Goal: Task Accomplishment & Management: Manage account settings

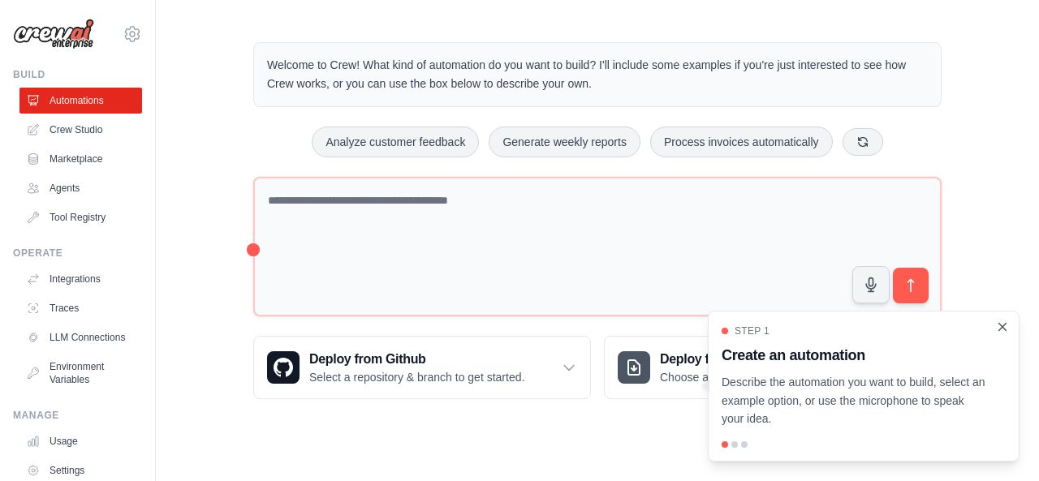
click at [1001, 327] on icon "Close walkthrough" at bounding box center [1002, 327] width 15 height 15
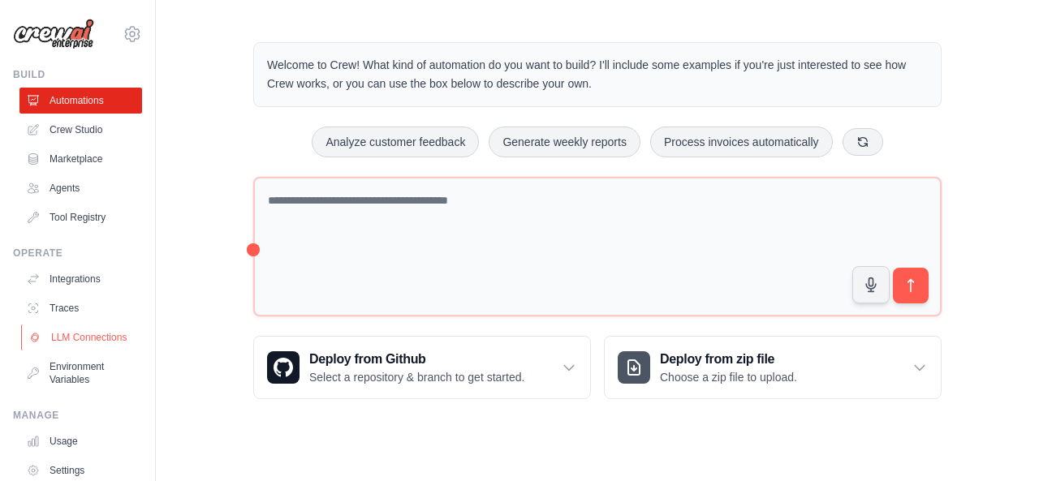
click at [84, 351] on link "LLM Connections" at bounding box center [82, 338] width 123 height 26
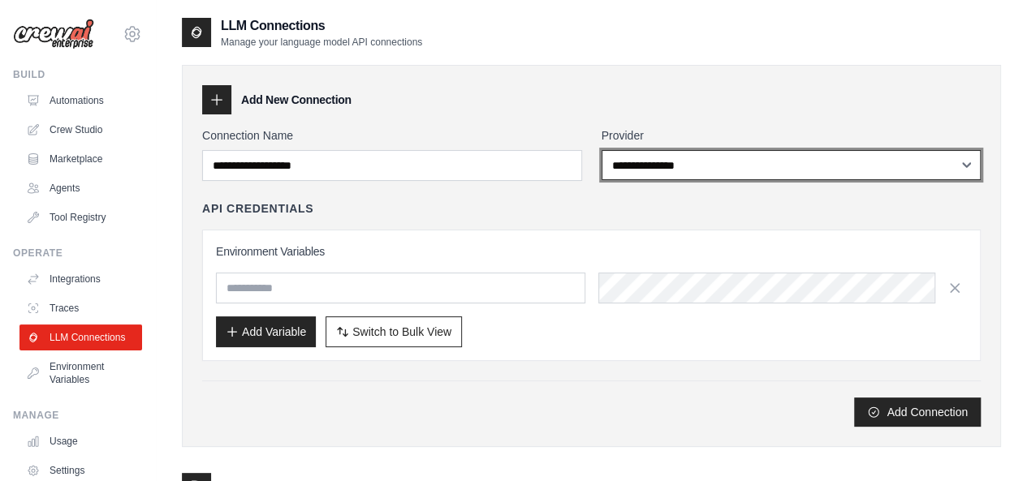
click at [734, 175] on select "**********" at bounding box center [792, 165] width 380 height 30
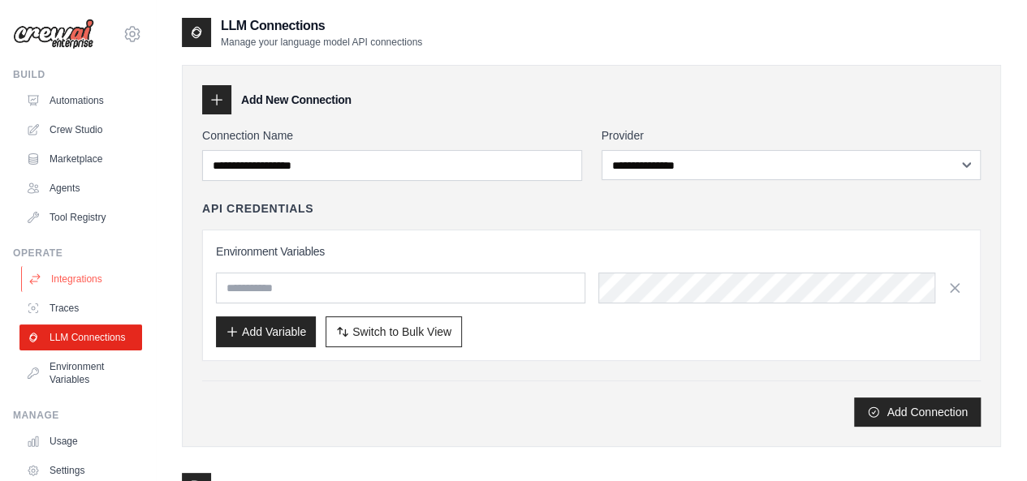
click at [96, 278] on link "Integrations" at bounding box center [82, 279] width 123 height 26
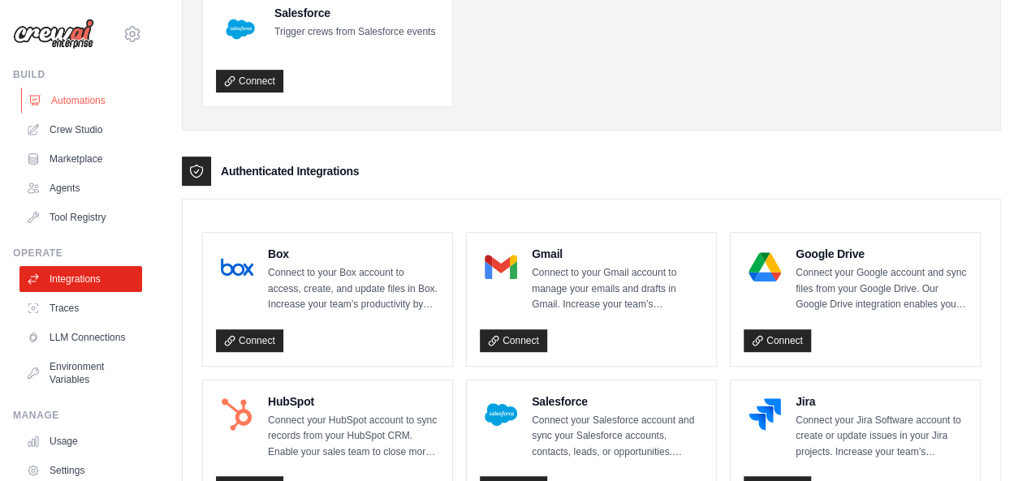
click at [64, 100] on link "Automations" at bounding box center [82, 101] width 123 height 26
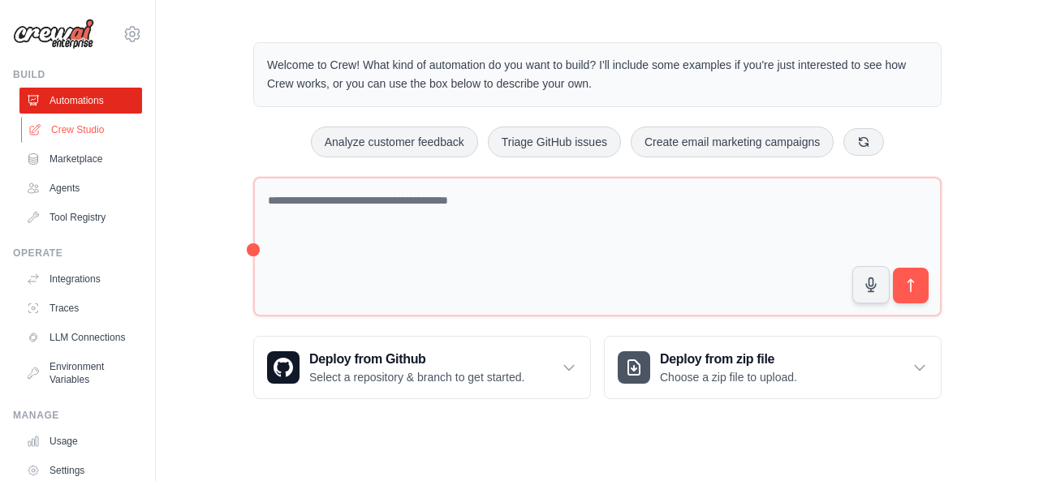
click at [78, 130] on link "Crew Studio" at bounding box center [82, 130] width 123 height 26
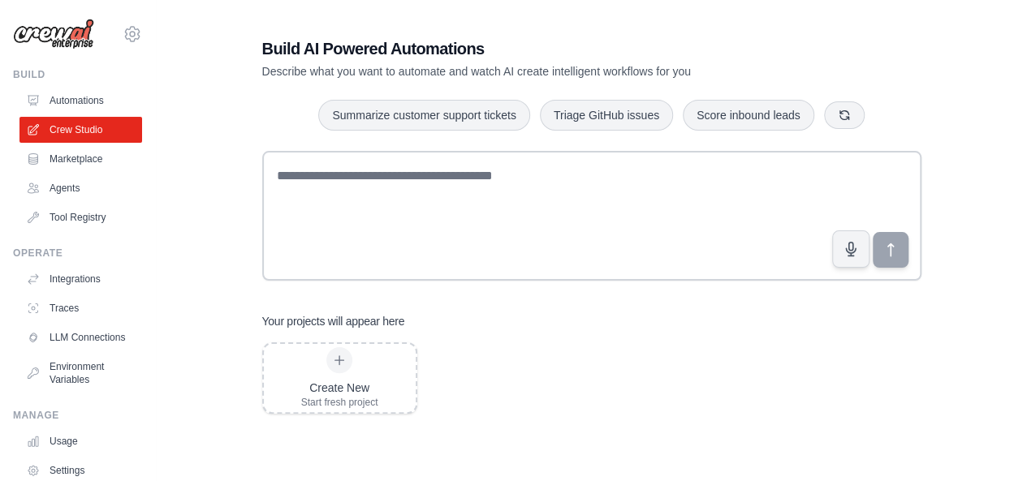
scroll to position [32, 0]
click at [365, 362] on div "Create New Start fresh project" at bounding box center [339, 378] width 77 height 62
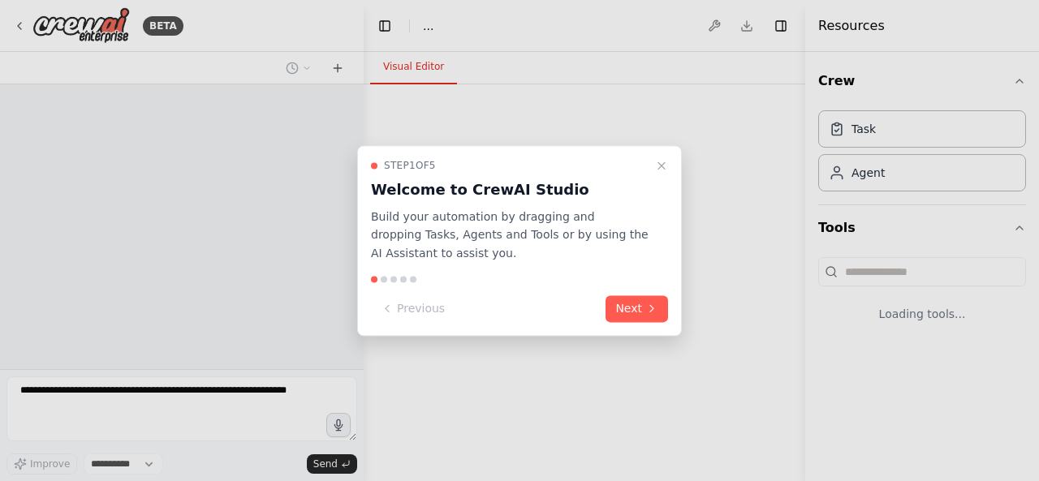
select select "****"
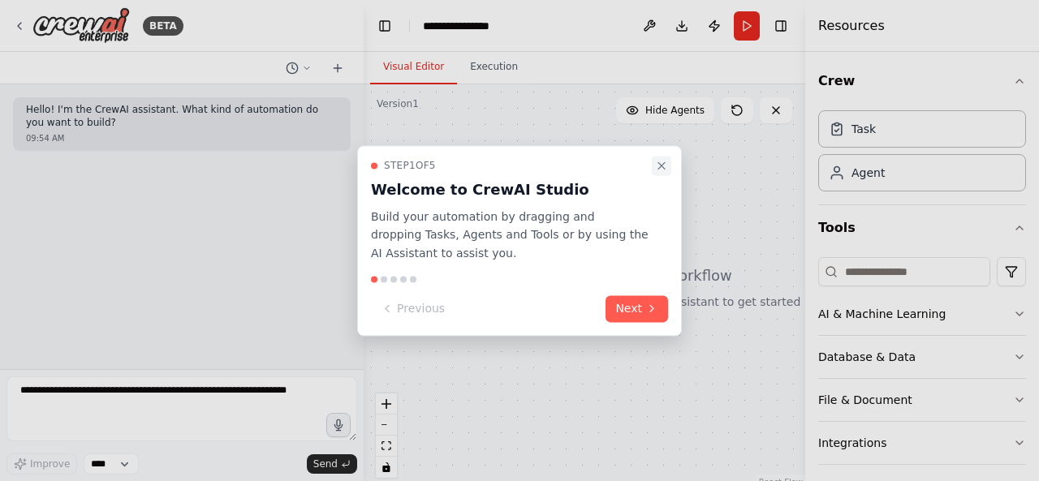
click at [667, 162] on icon "Close walkthrough" at bounding box center [661, 165] width 13 height 13
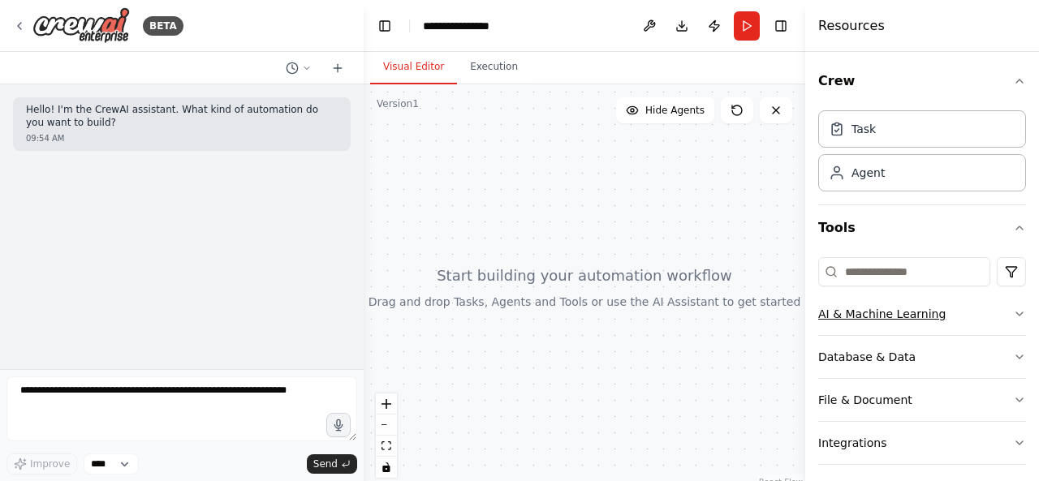
click at [1013, 314] on icon "button" at bounding box center [1019, 314] width 13 height 13
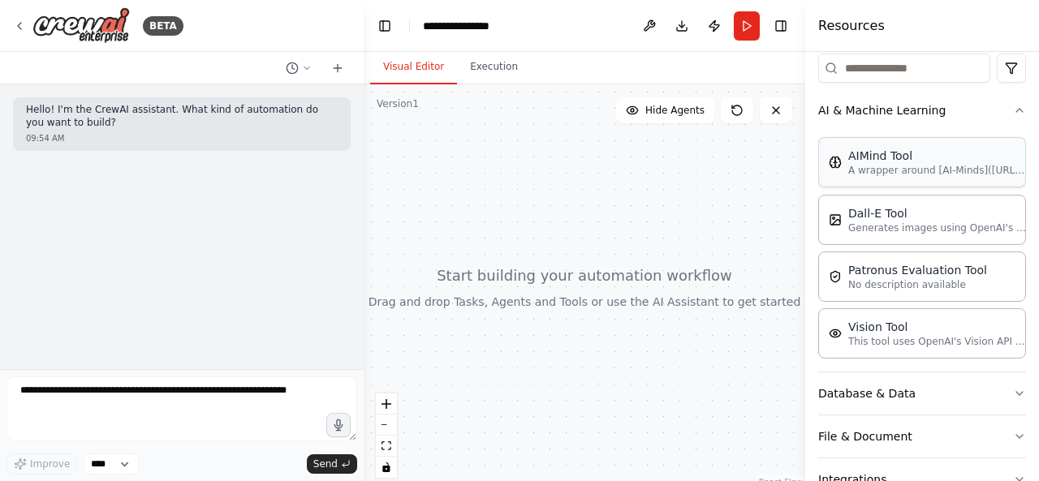
scroll to position [215, 0]
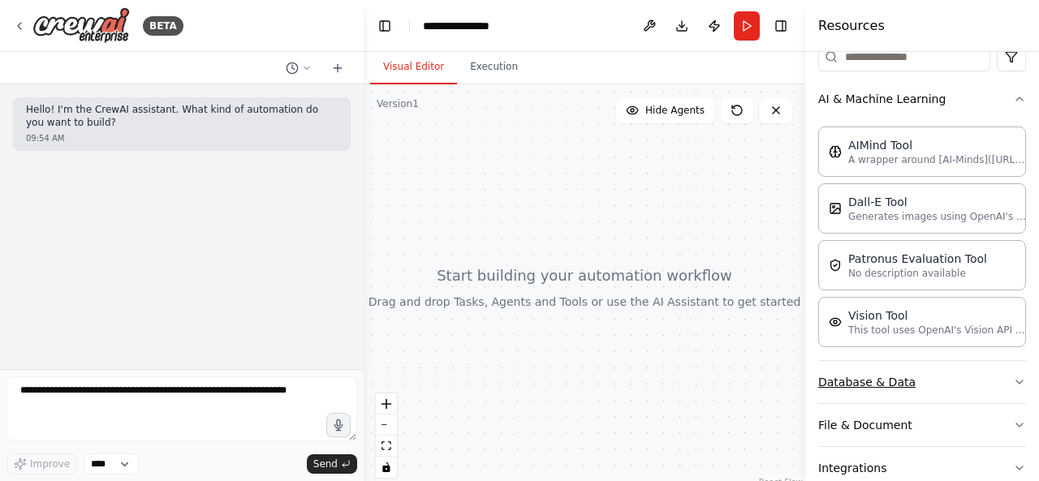
click at [1013, 381] on icon "button" at bounding box center [1019, 382] width 13 height 13
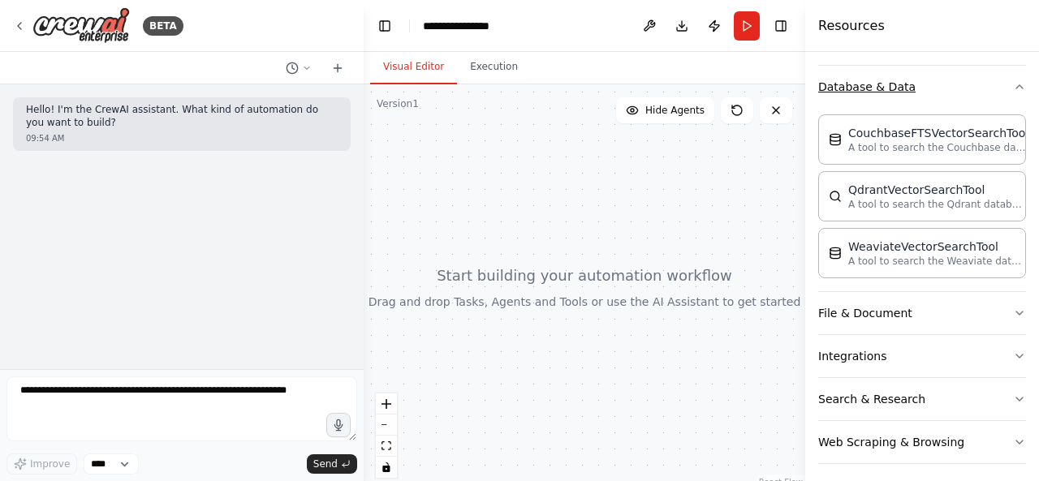
scroll to position [512, 0]
click at [997, 360] on button "Integrations" at bounding box center [922, 355] width 208 height 42
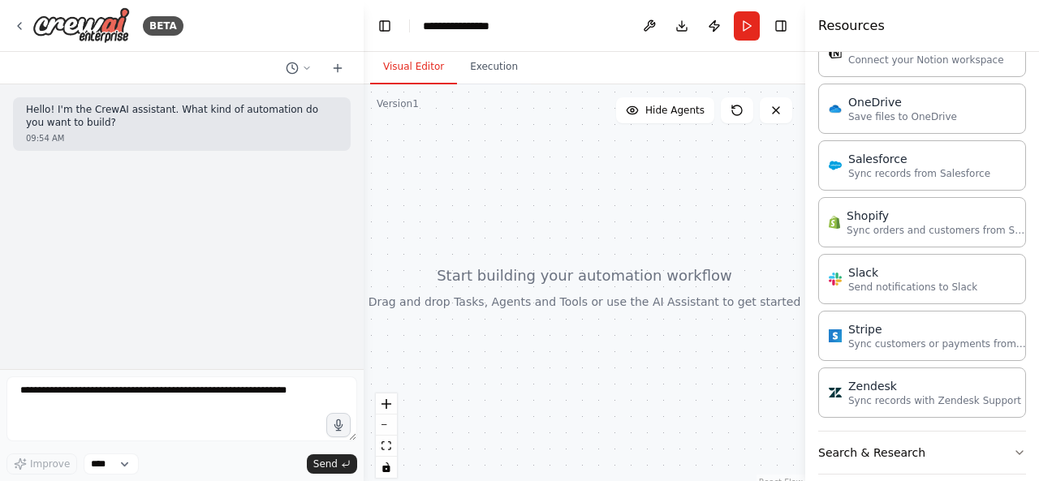
scroll to position [1662, 0]
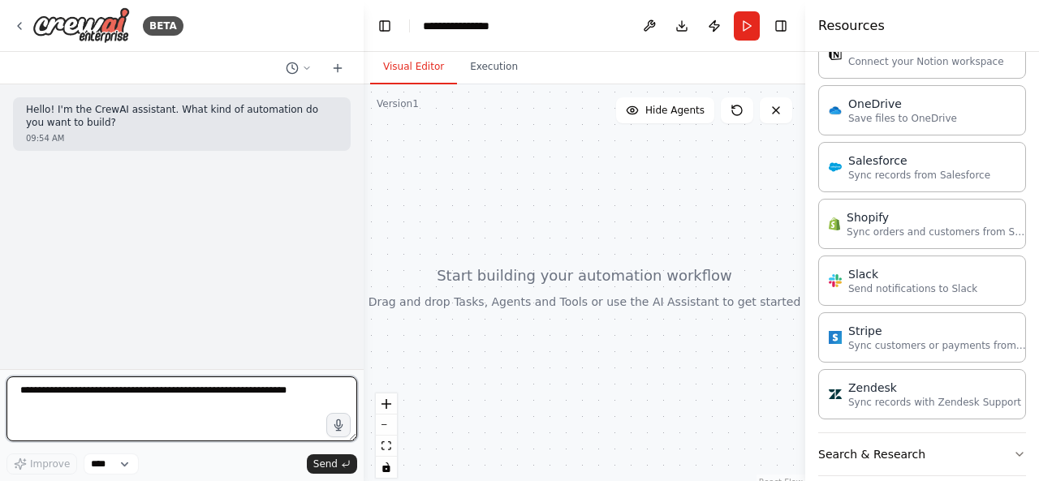
click at [61, 384] on textarea at bounding box center [181, 409] width 351 height 65
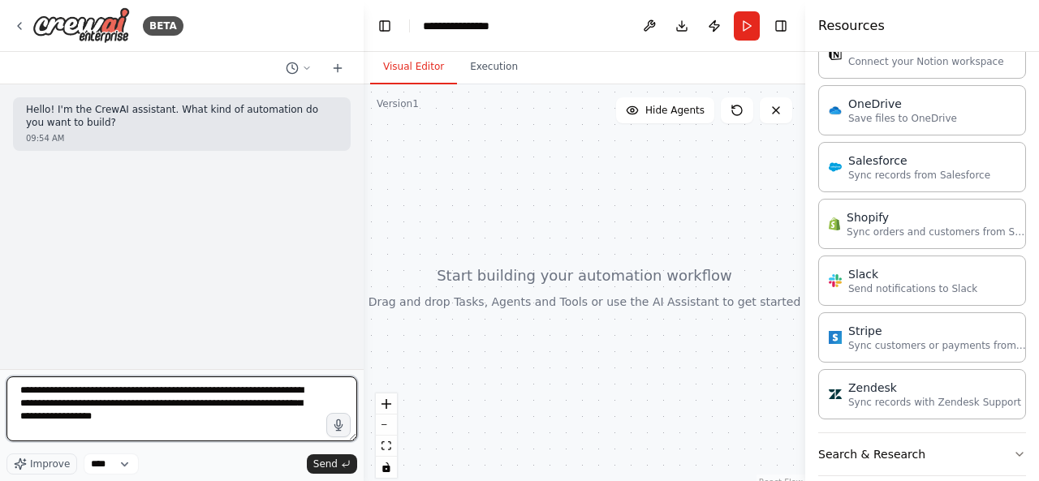
type textarea "**********"
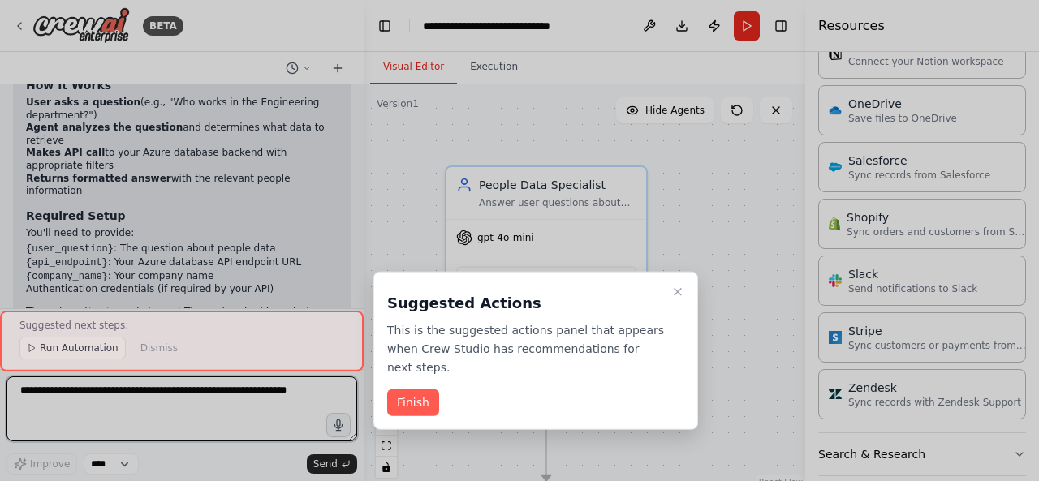
scroll to position [2047, 0]
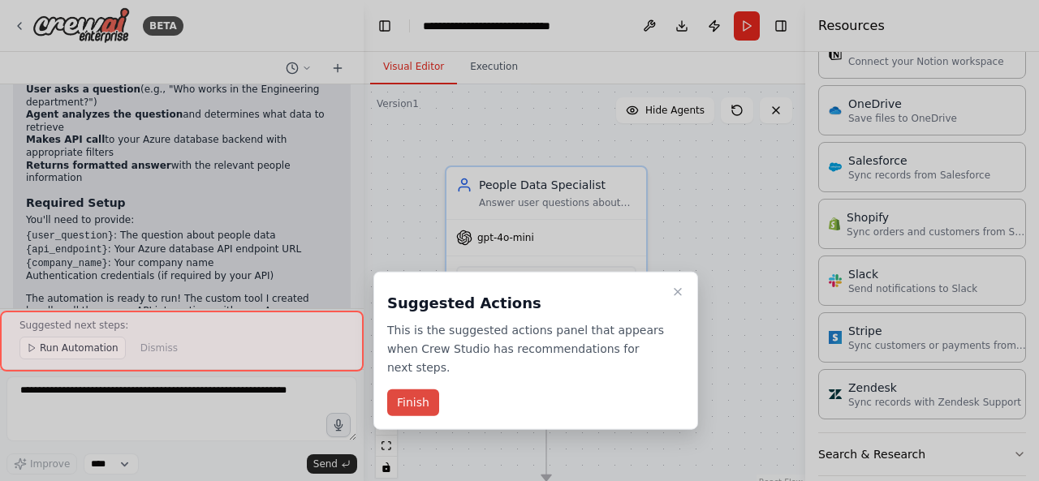
click at [408, 390] on button "Finish" at bounding box center [413, 403] width 52 height 27
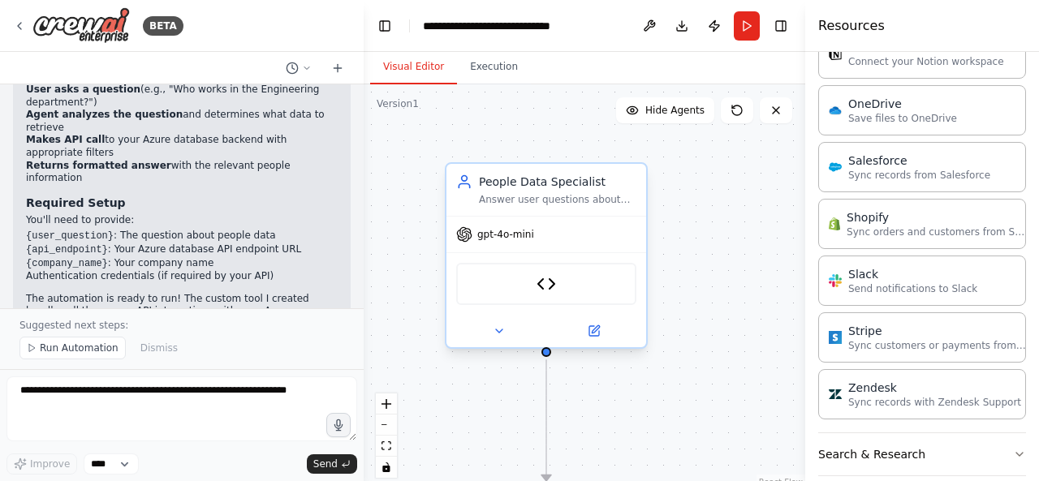
click at [501, 237] on span "gpt-4o-mini" at bounding box center [505, 234] width 57 height 13
click at [501, 233] on span "gpt-4o-mini" at bounding box center [505, 234] width 57 height 13
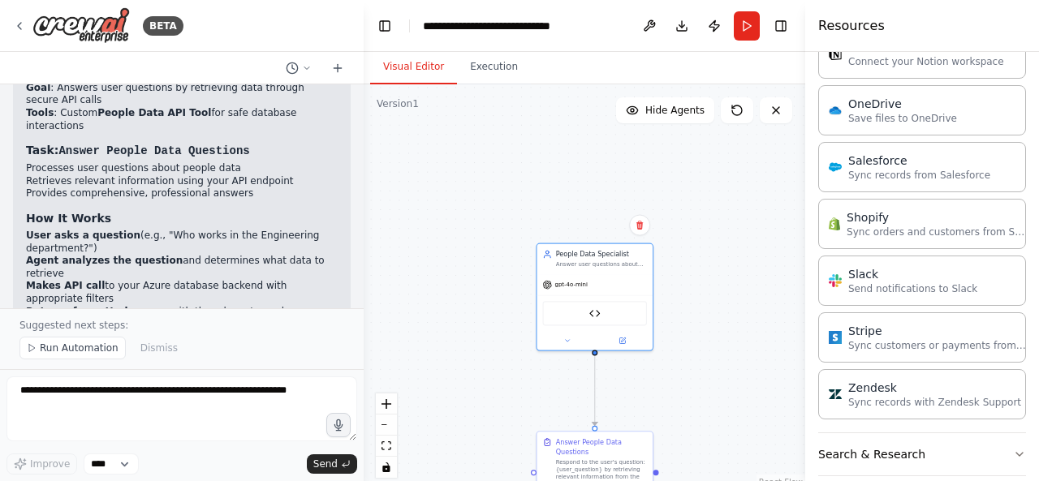
scroll to position [1864, 0]
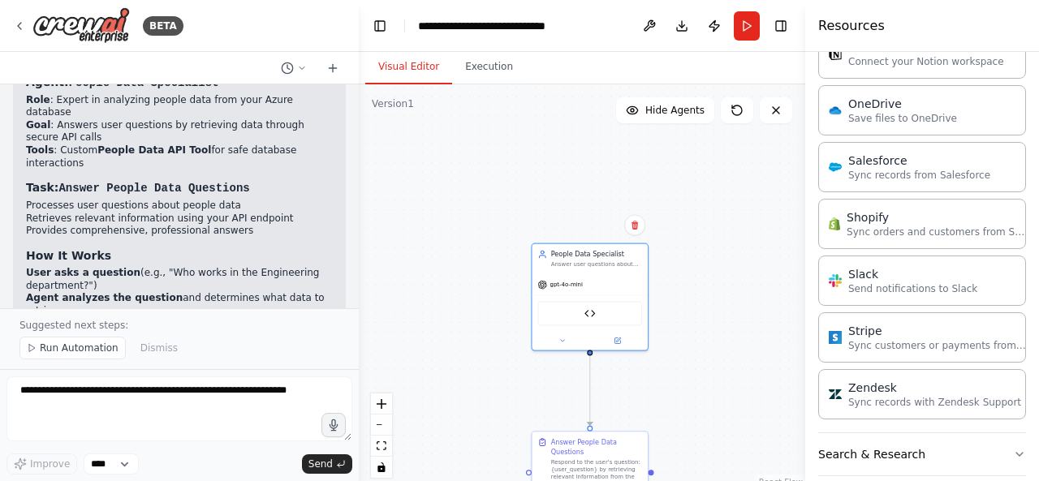
drag, startPoint x: 358, startPoint y: 269, endPoint x: 359, endPoint y: 248, distance: 21.1
click at [359, 248] on div "BETA Hello! I'm the CrewAI assistant. What kind of automation do you want to bu…" at bounding box center [519, 240] width 1039 height 481
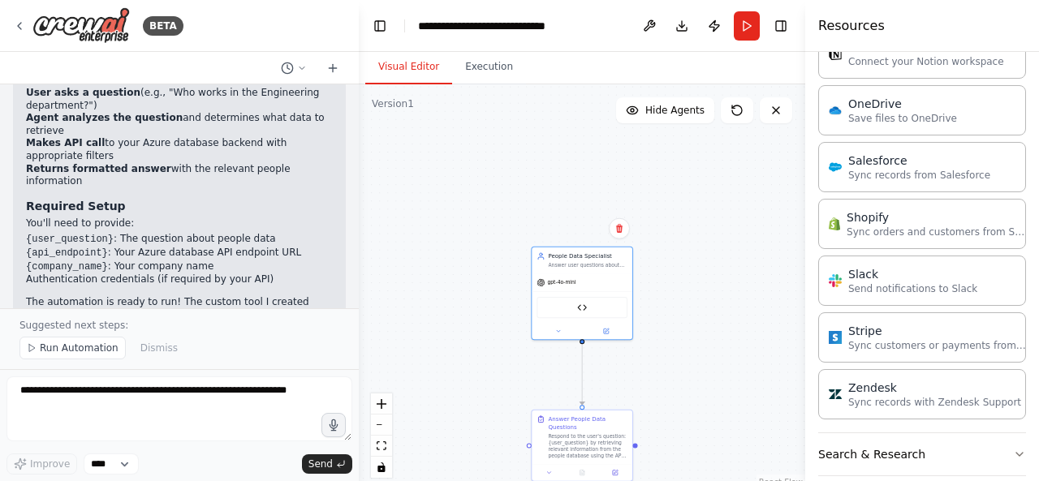
scroll to position [2047, 0]
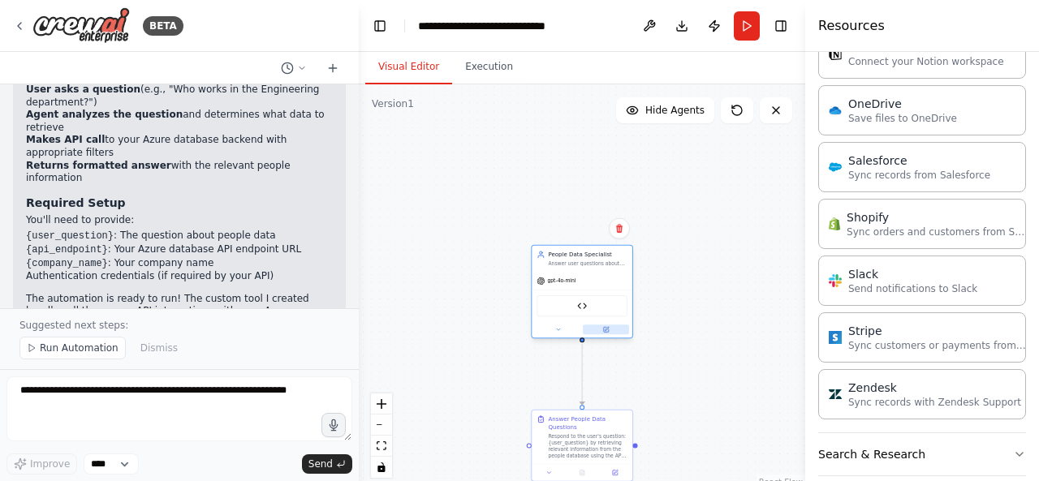
click at [607, 329] on icon at bounding box center [607, 329] width 4 height 4
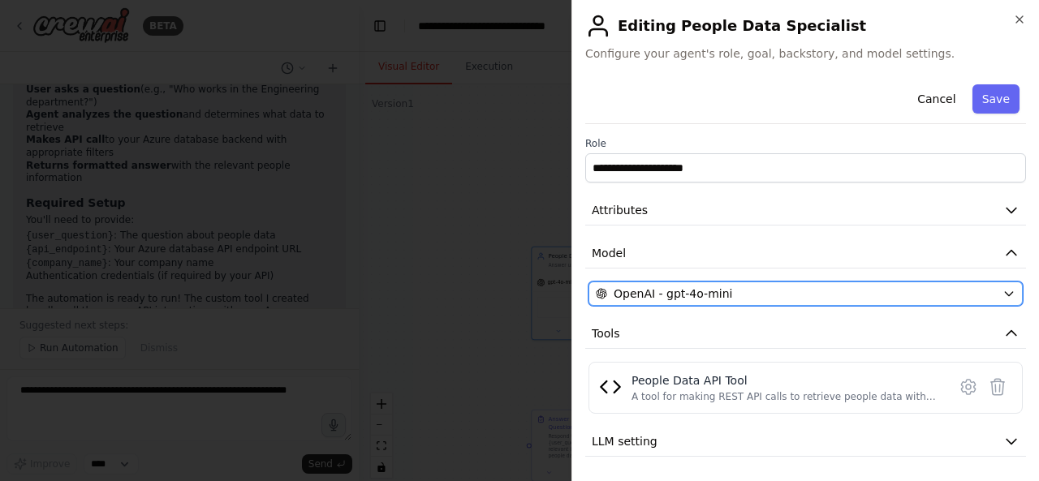
click at [768, 292] on div "OpenAI - gpt-4o-mini" at bounding box center [796, 294] width 400 height 16
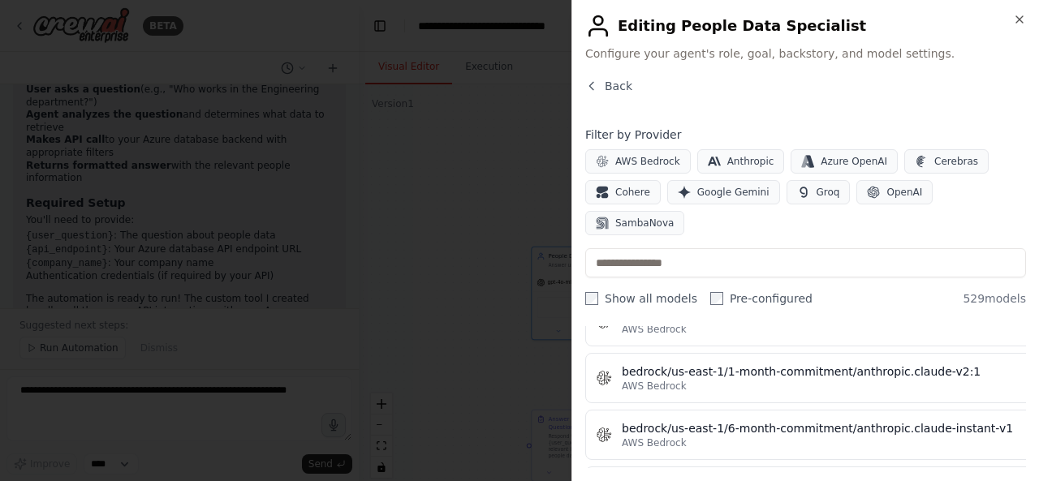
scroll to position [4635, 0]
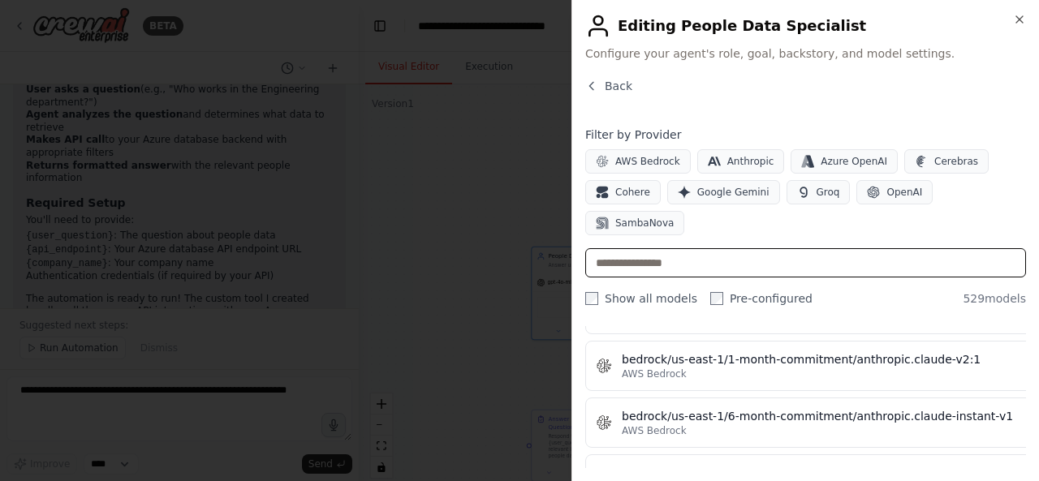
click at [776, 248] on input "text" at bounding box center [805, 262] width 441 height 29
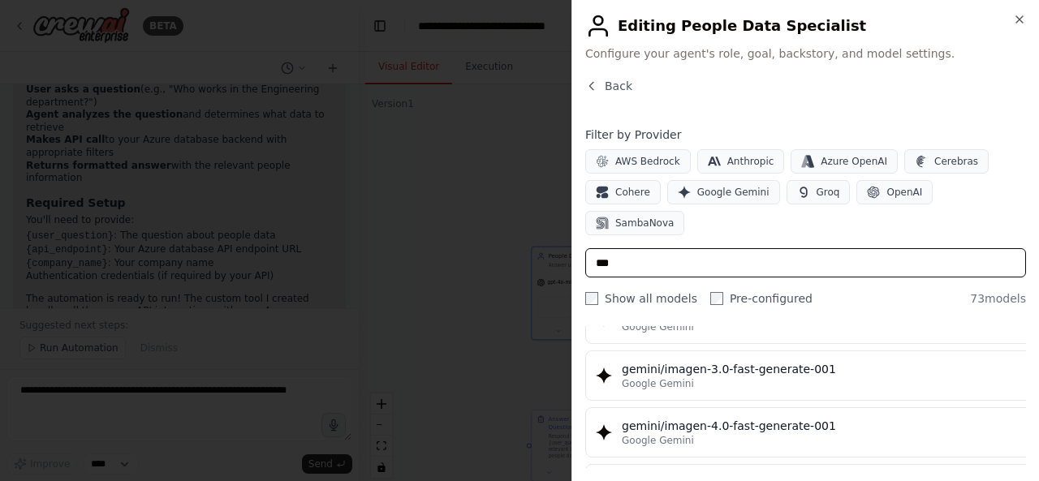
scroll to position [0, 0]
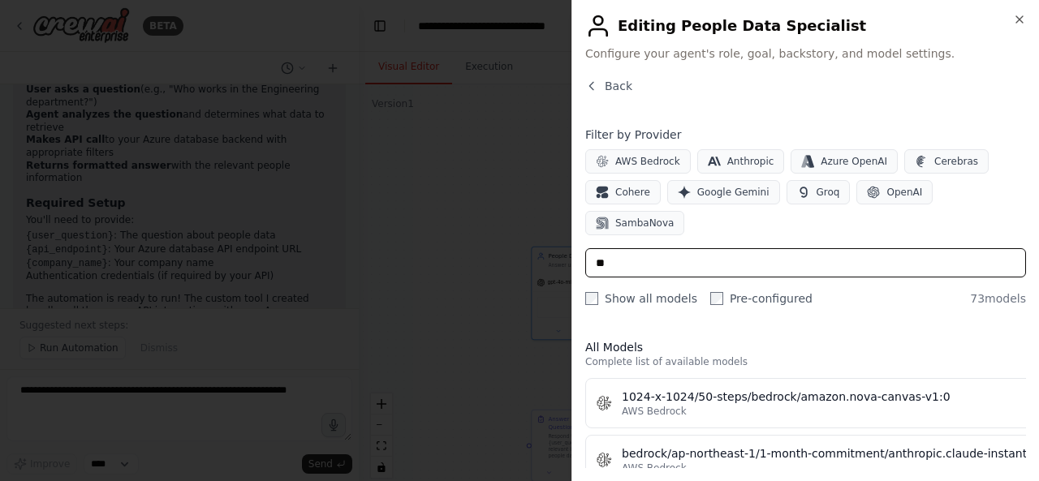
type input "*"
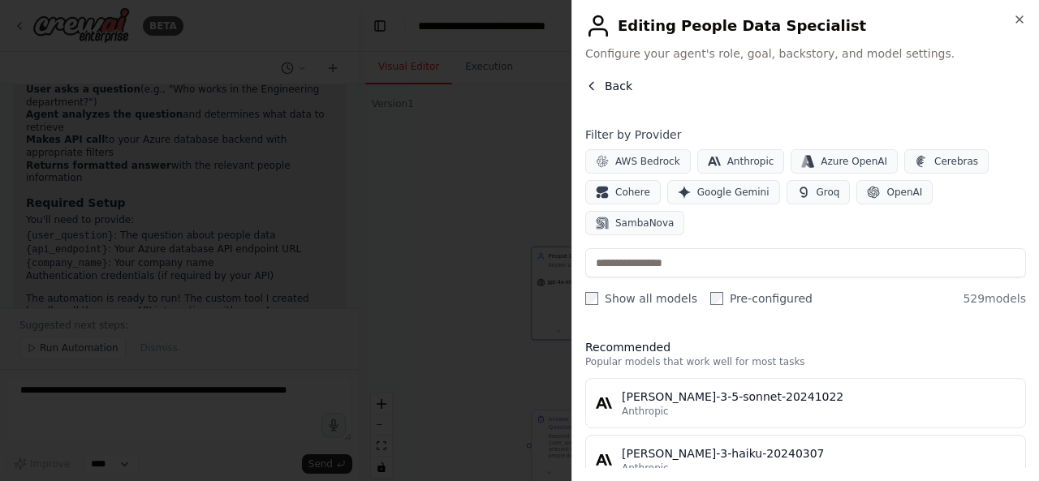
click at [604, 87] on button "Back" at bounding box center [608, 86] width 47 height 16
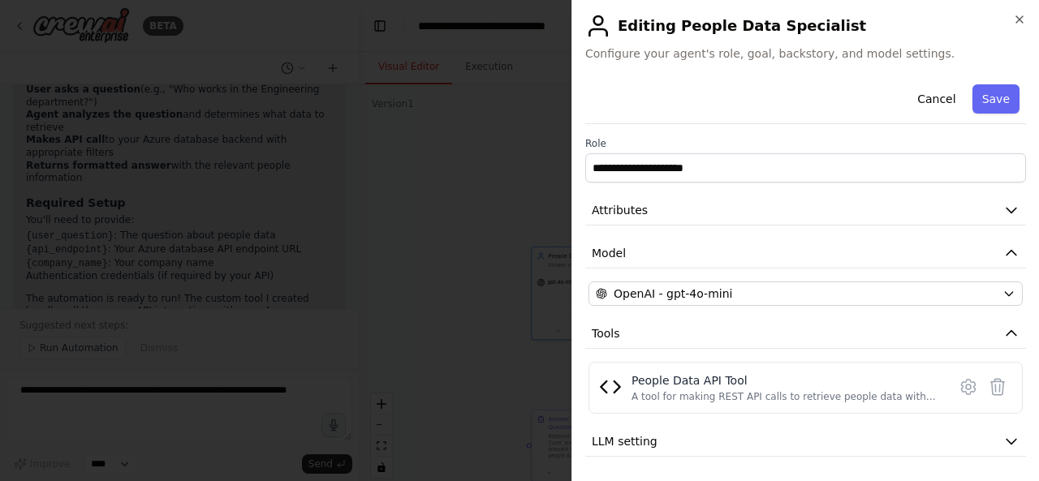
scroll to position [41, 0]
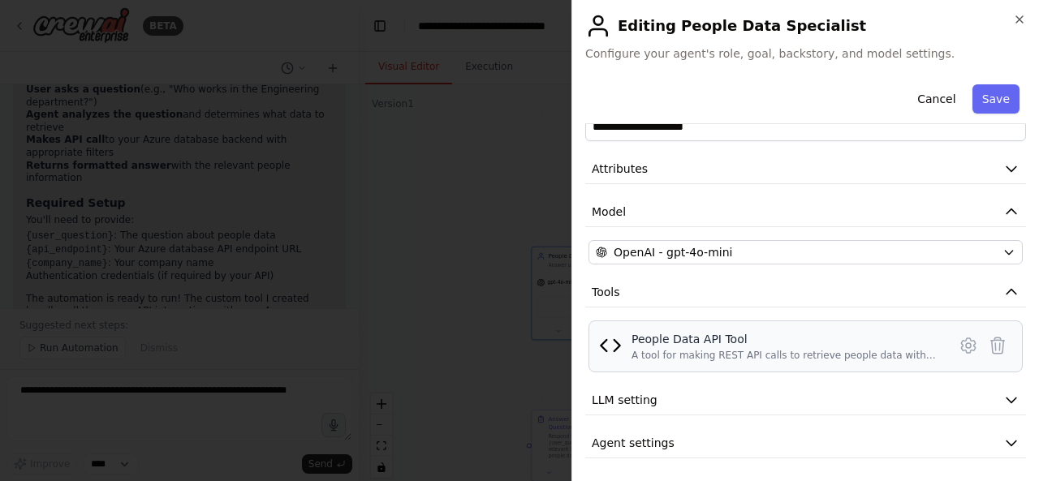
click at [786, 349] on div "A tool for making REST API calls to retrieve people data with support for query…" at bounding box center [785, 355] width 306 height 13
click at [959, 345] on icon at bounding box center [968, 345] width 19 height 19
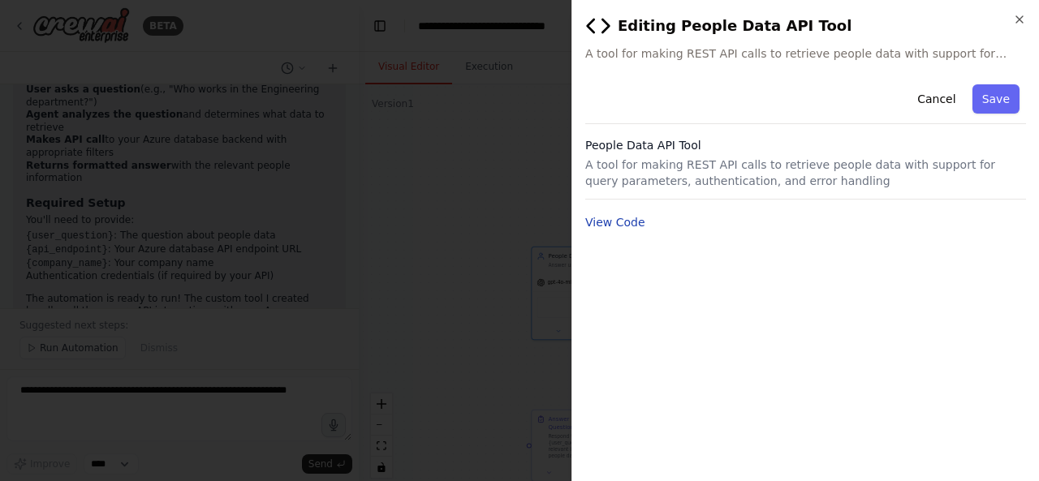
click at [617, 222] on button "View Code" at bounding box center [615, 222] width 60 height 16
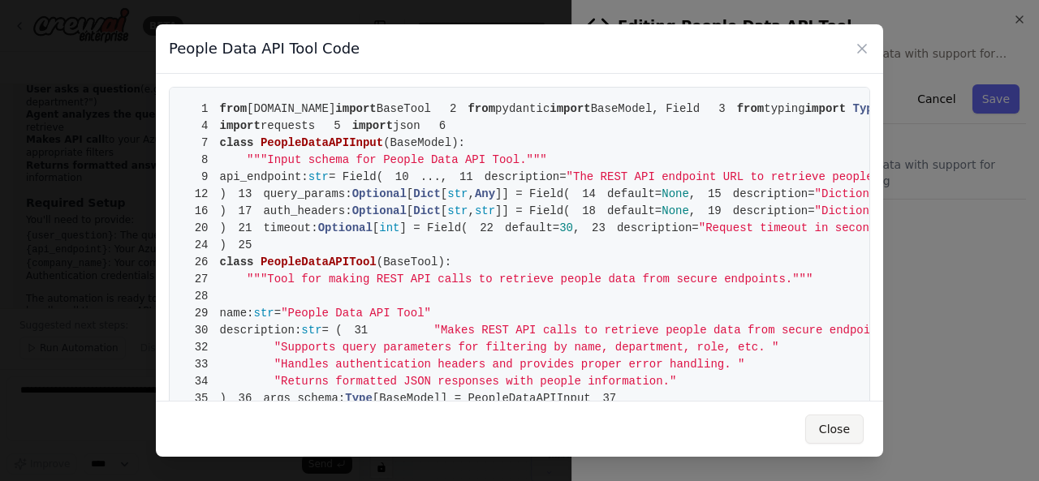
click at [838, 433] on button "Close" at bounding box center [834, 429] width 58 height 29
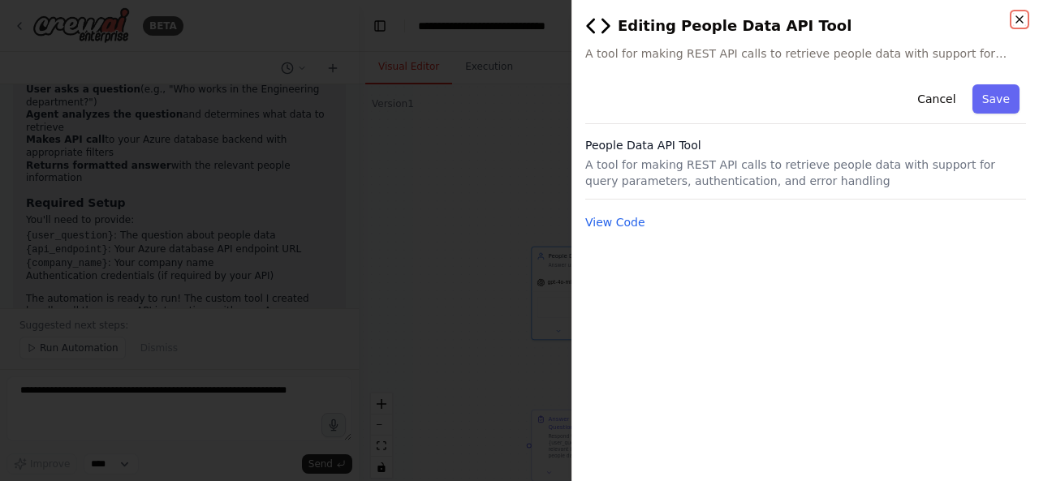
click at [1023, 23] on icon "button" at bounding box center [1019, 19] width 6 height 6
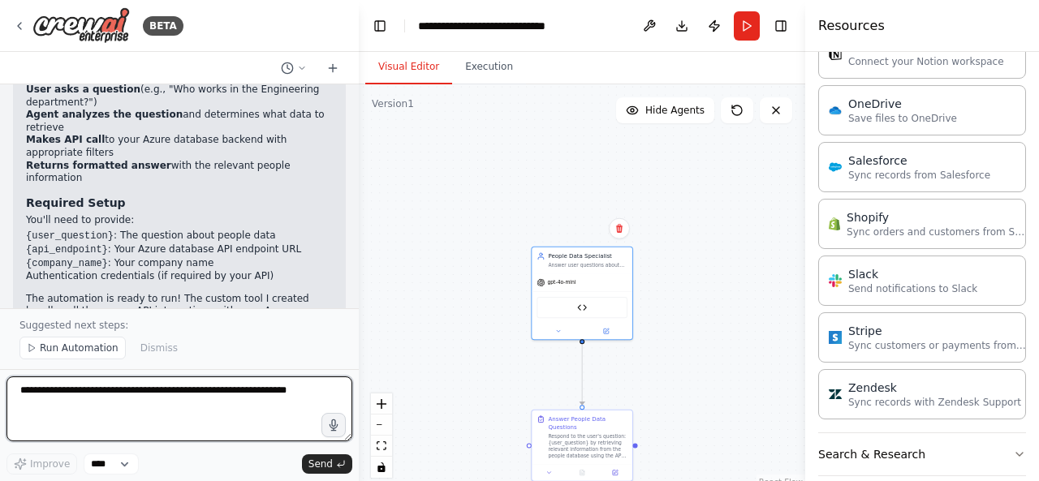
click at [241, 388] on textarea at bounding box center [179, 409] width 346 height 65
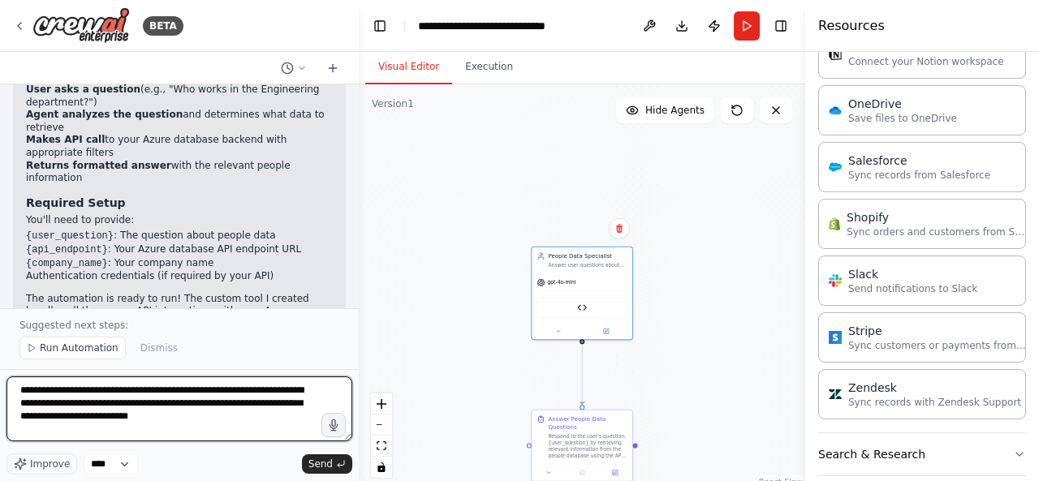
type textarea "**********"
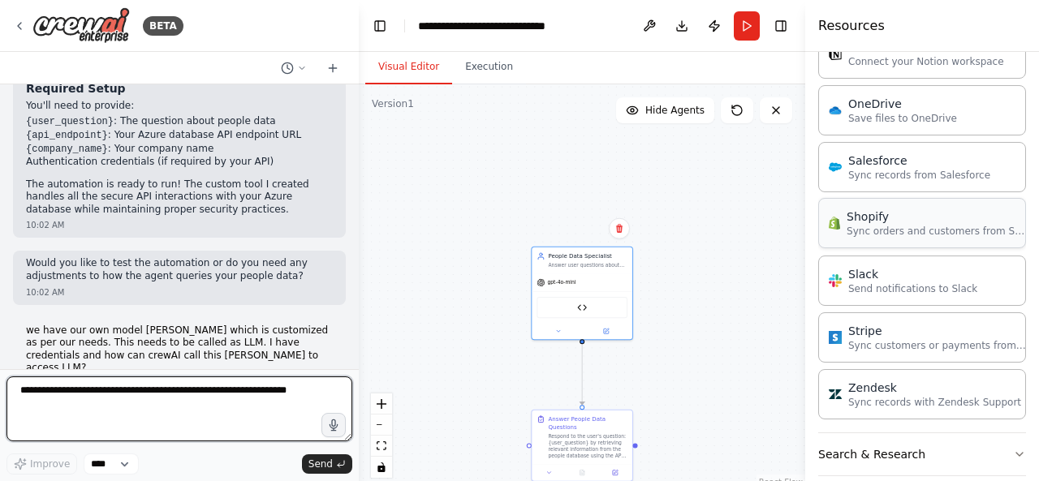
scroll to position [1657, 0]
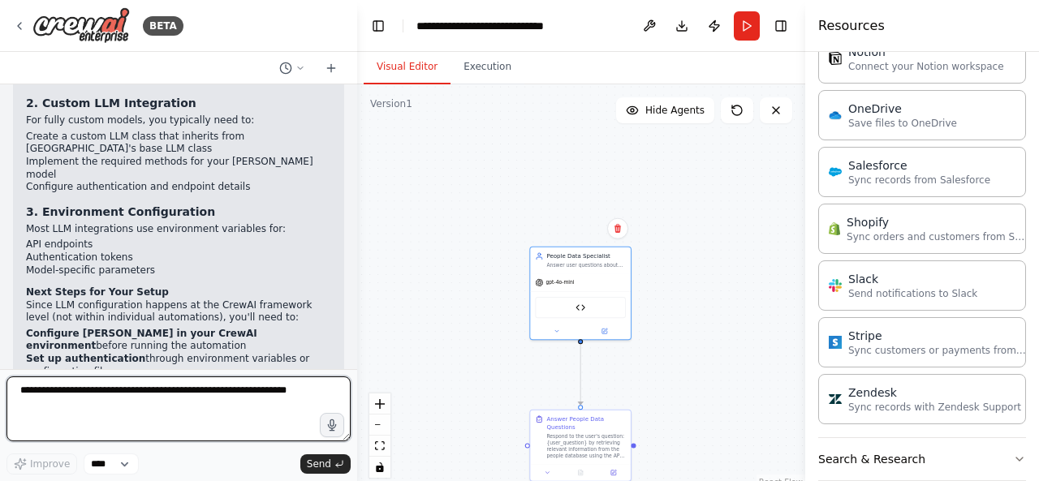
click at [357, 345] on div "BETA Hello! I'm the CrewAI assistant. What kind of automation do you want to bu…" at bounding box center [519, 240] width 1039 height 481
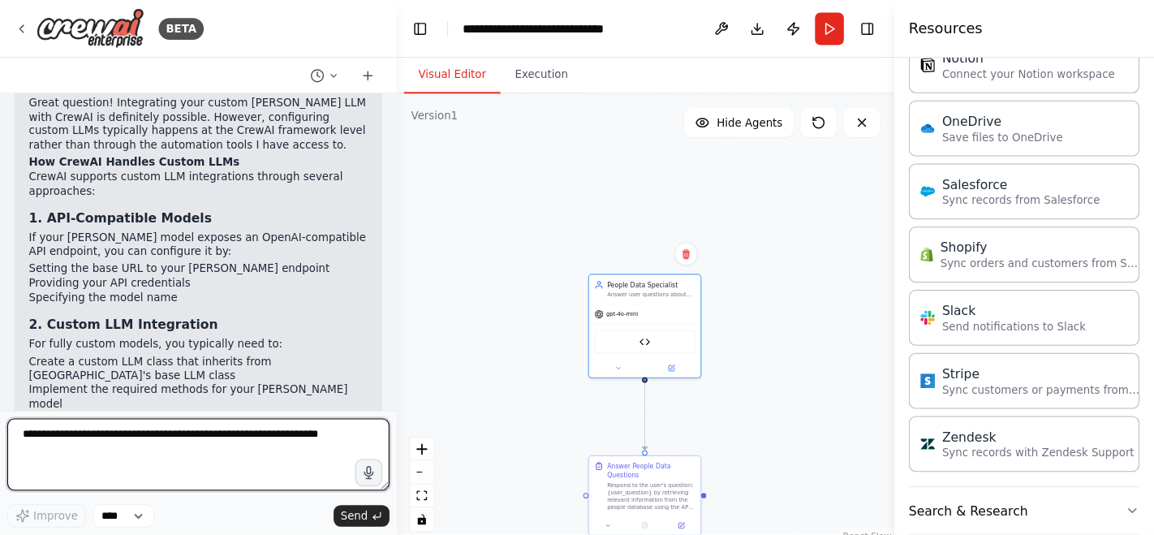
scroll to position [2521, 0]
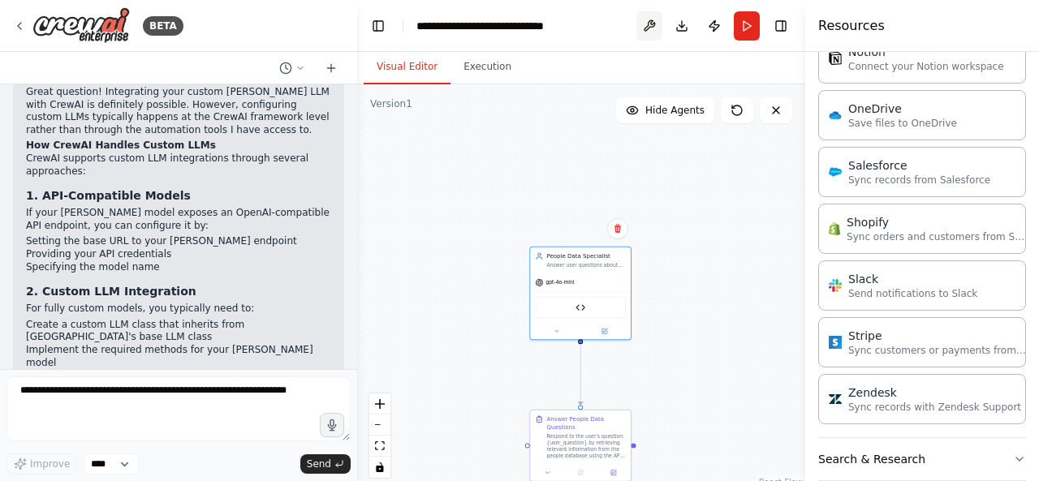
click at [651, 33] on button at bounding box center [649, 25] width 26 height 29
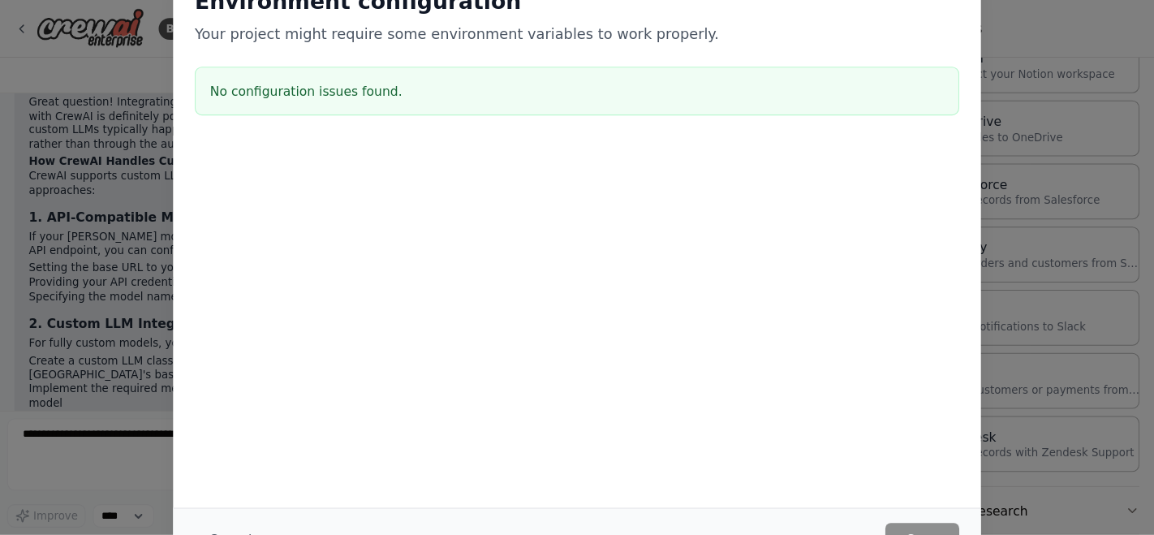
scroll to position [1657, 0]
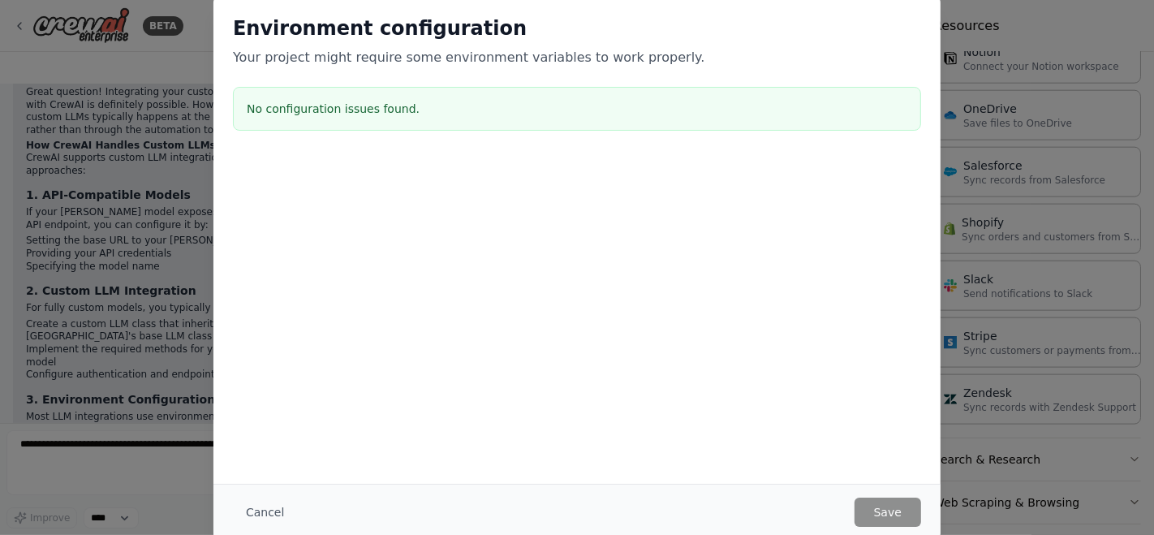
drag, startPoint x: 1038, startPoint y: 15, endPoint x: 578, endPoint y: 296, distance: 539.2
click at [578, 296] on div at bounding box center [576, 238] width 727 height 162
click at [261, 481] on button "Cancel" at bounding box center [265, 512] width 64 height 29
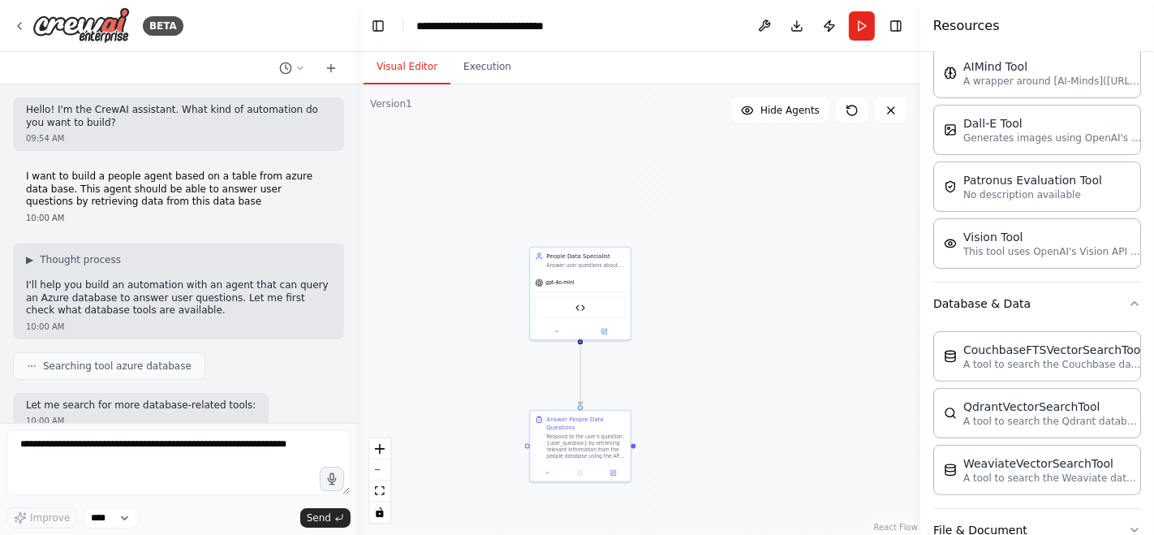
scroll to position [0, 0]
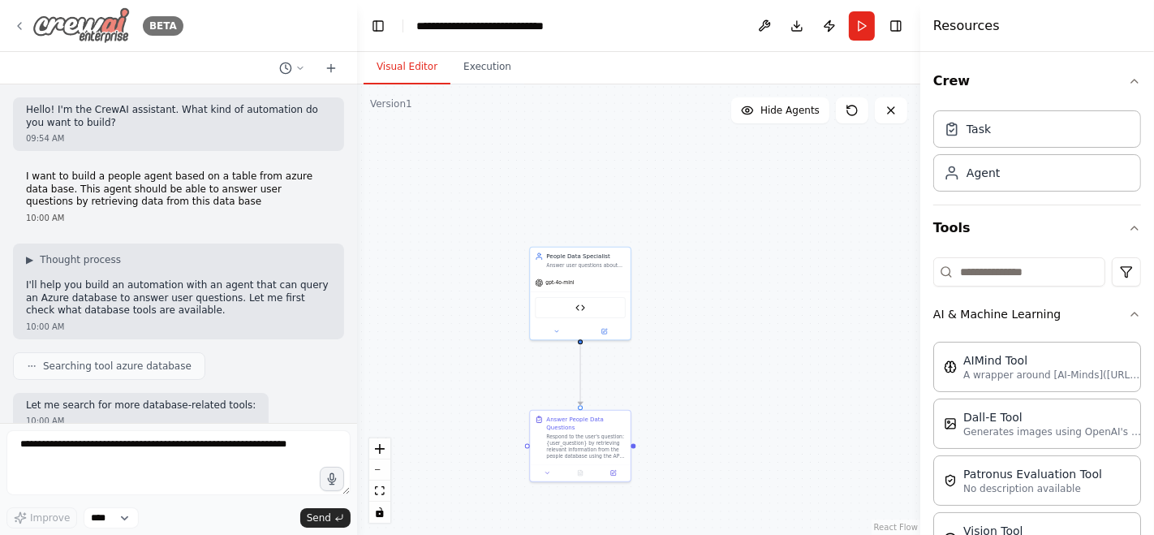
click at [24, 19] on icon at bounding box center [19, 25] width 13 height 13
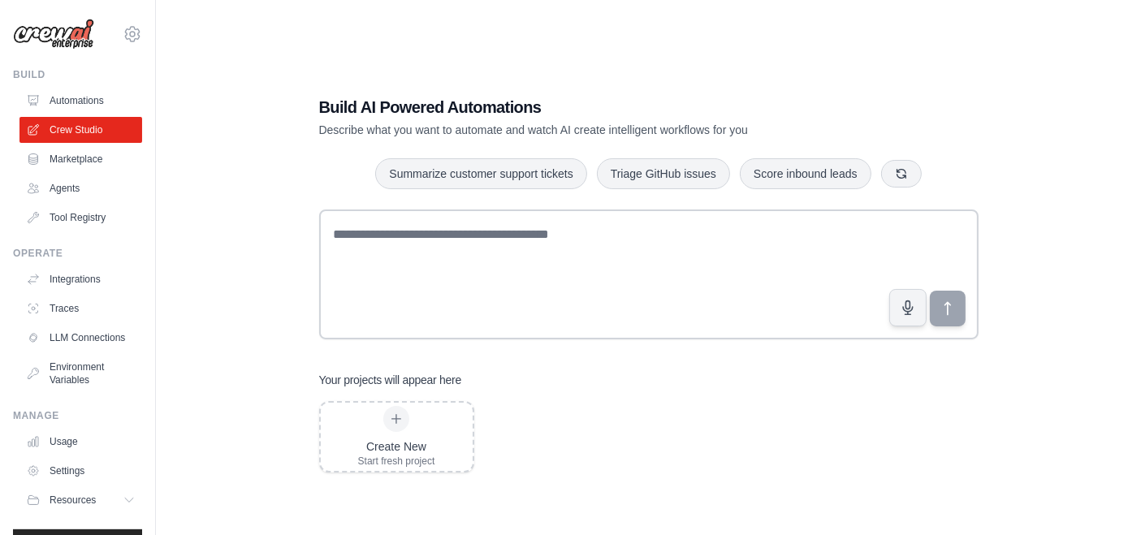
scroll to position [32, 0]
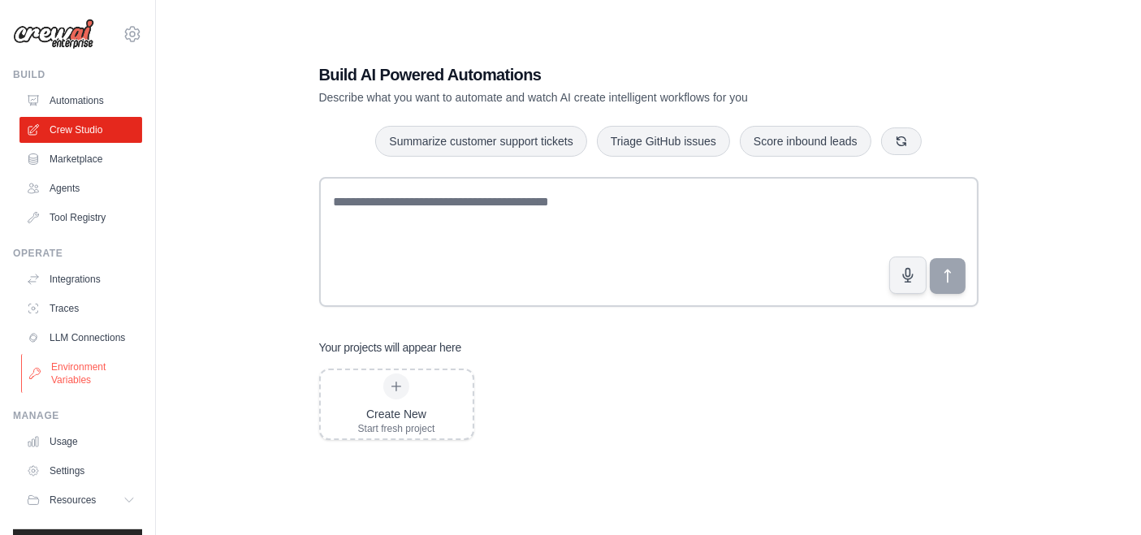
click at [76, 386] on link "Environment Variables" at bounding box center [82, 373] width 123 height 39
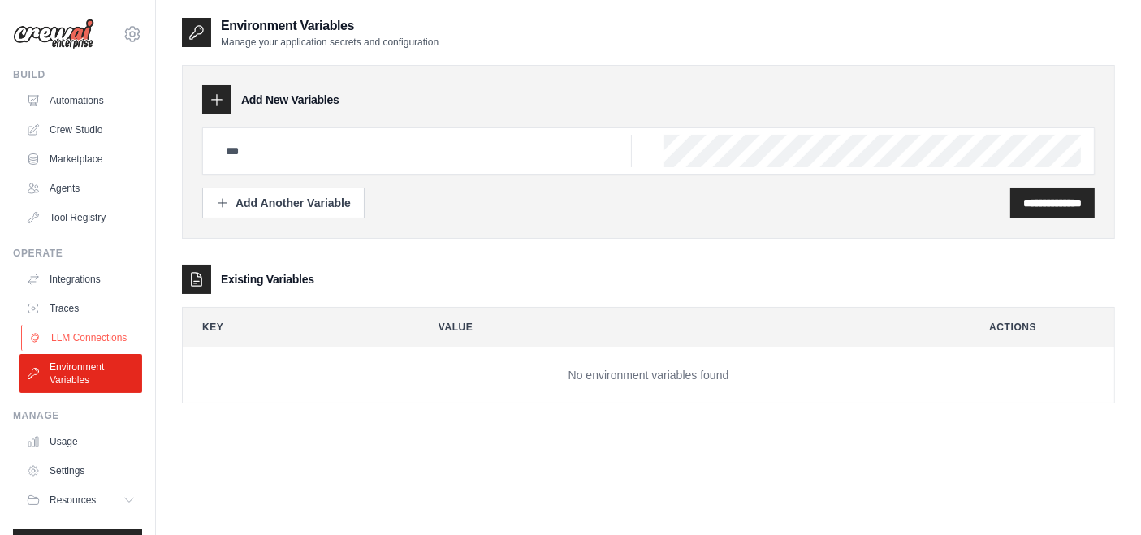
click at [88, 347] on link "LLM Connections" at bounding box center [82, 338] width 123 height 26
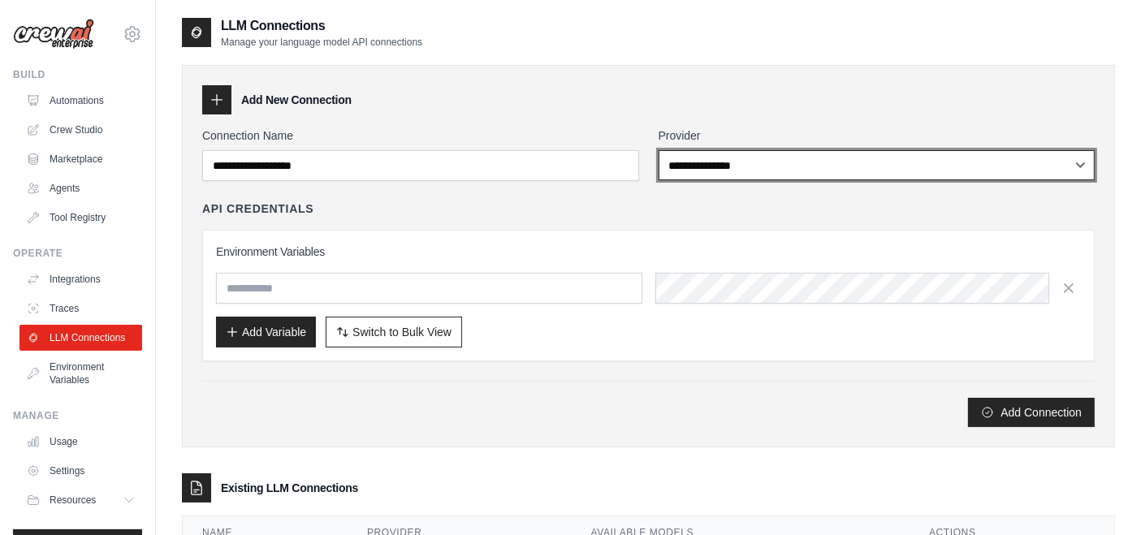
click at [784, 170] on select "**********" at bounding box center [876, 165] width 437 height 30
select select "**********"
click at [658, 150] on select "**********" at bounding box center [876, 165] width 437 height 30
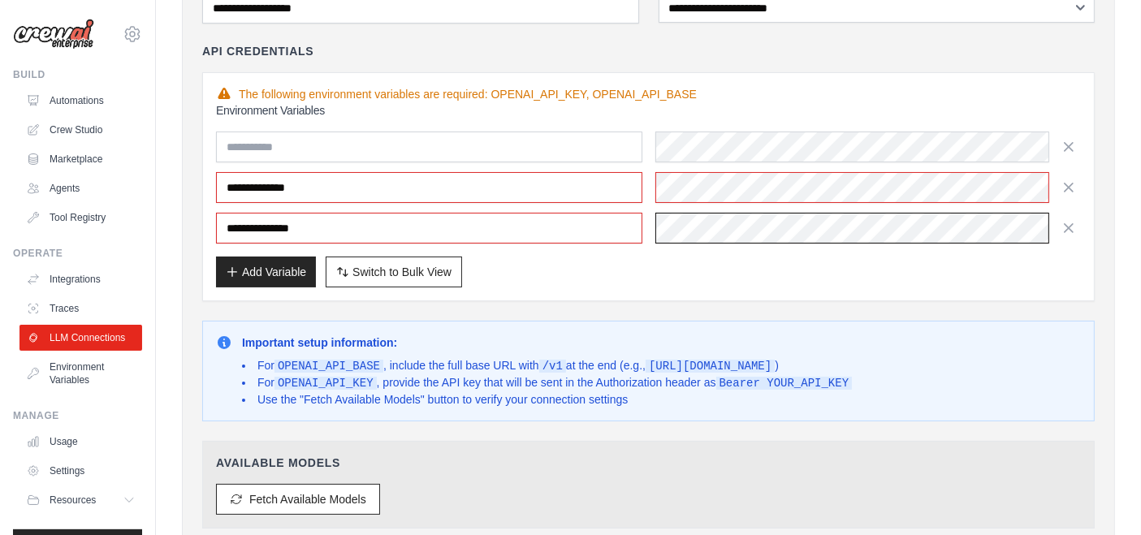
scroll to position [157, 0]
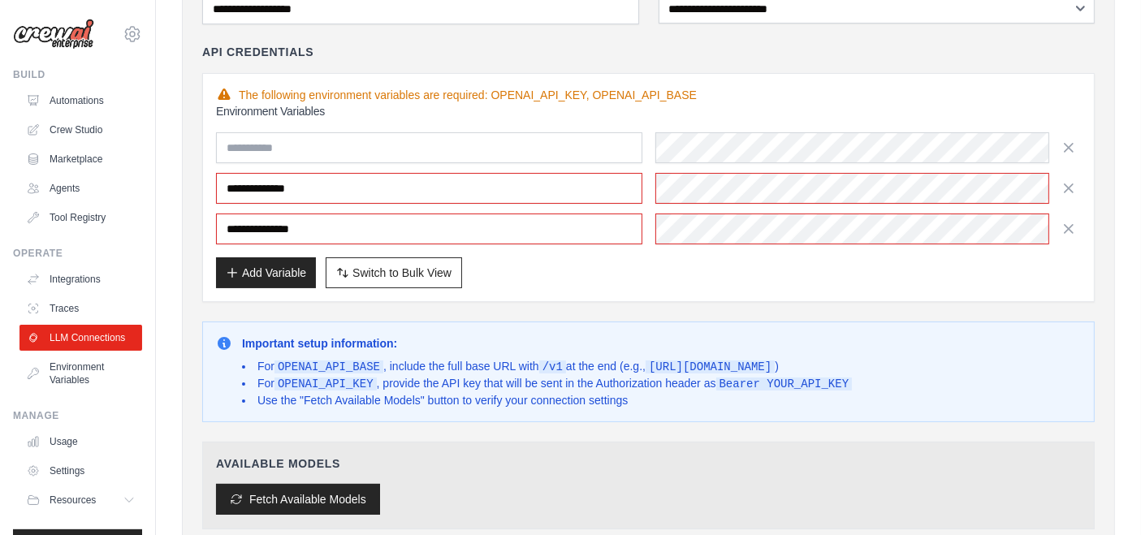
click at [357, 491] on button "Fetch Available Models" at bounding box center [298, 499] width 164 height 31
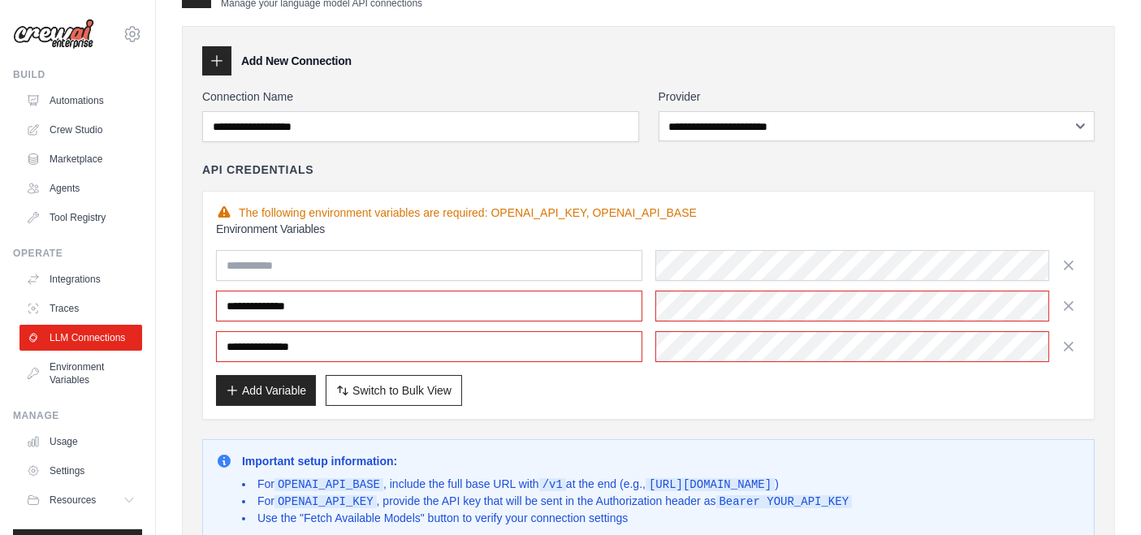
scroll to position [75, 0]
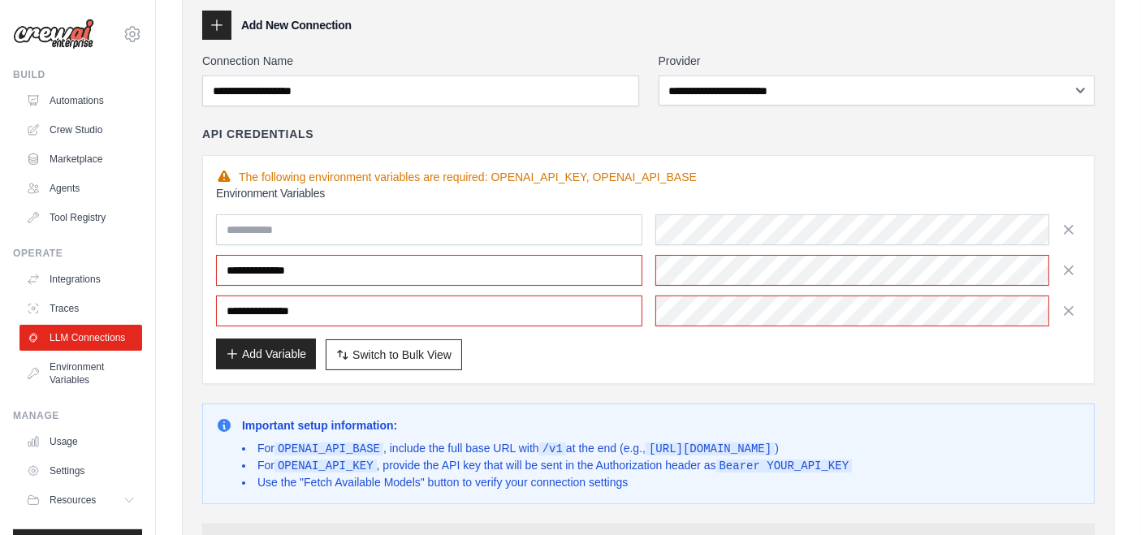
click at [257, 360] on button "Add Variable" at bounding box center [266, 354] width 100 height 31
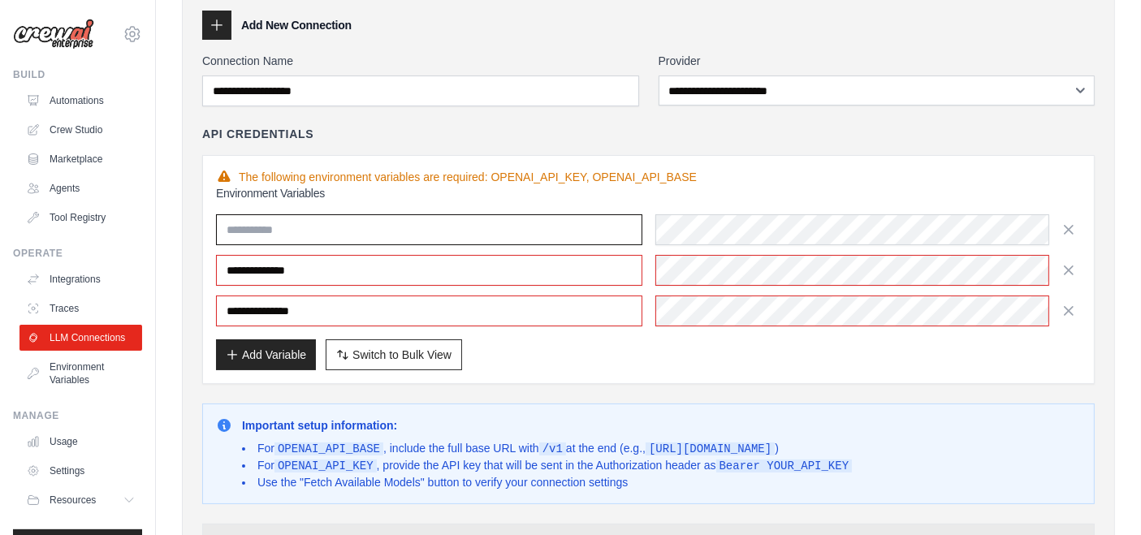
click at [449, 229] on input "text" at bounding box center [429, 229] width 426 height 31
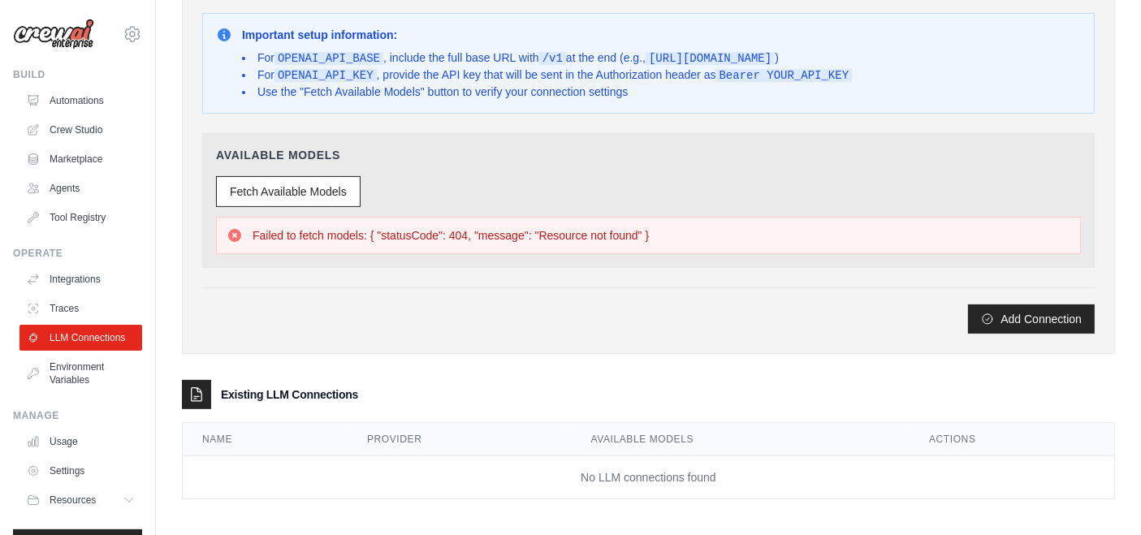
scroll to position [46, 0]
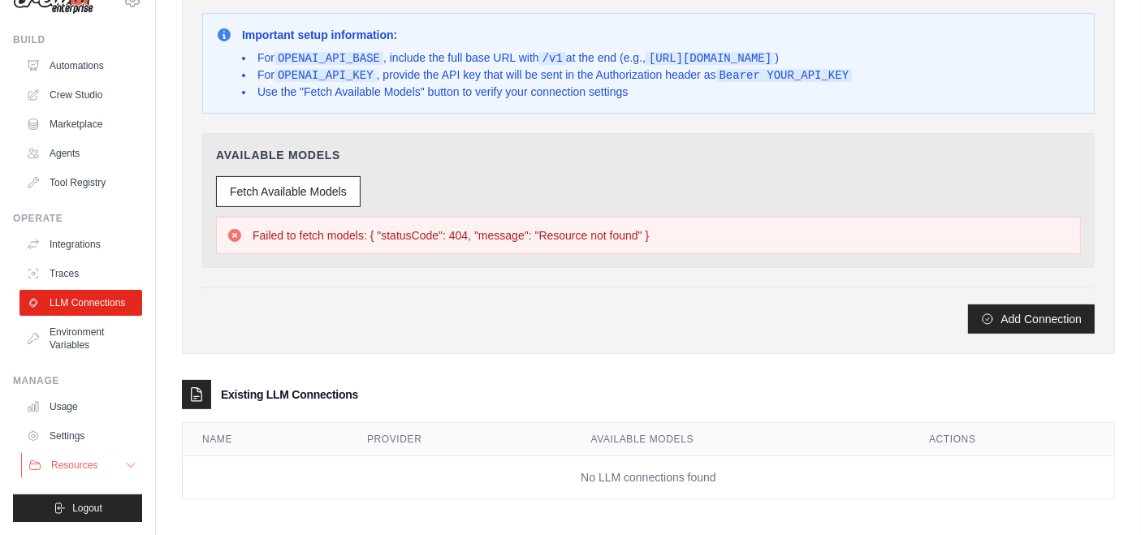
click at [124, 470] on icon at bounding box center [130, 465] width 13 height 13
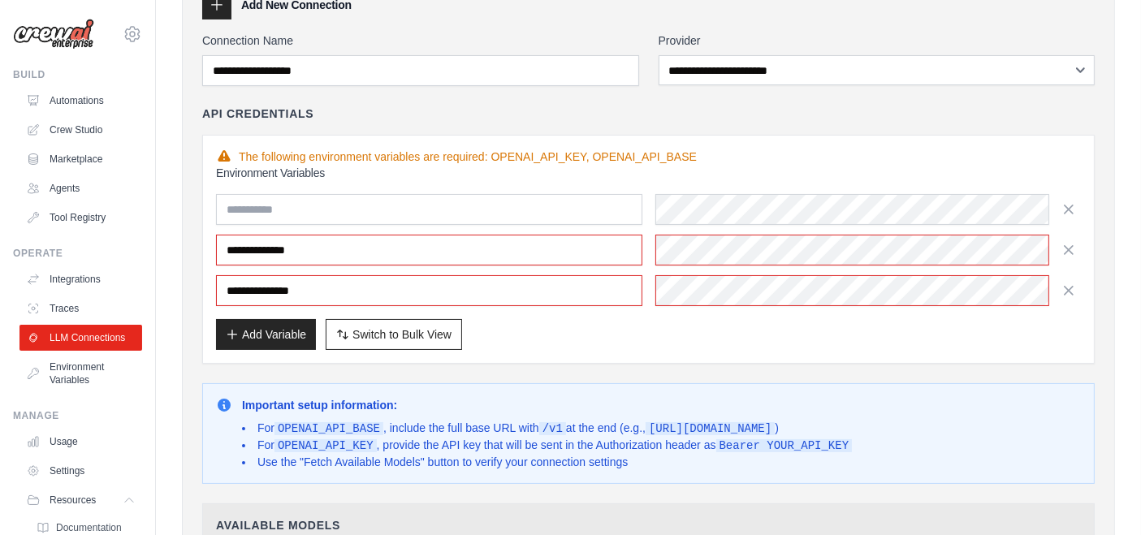
scroll to position [0, 0]
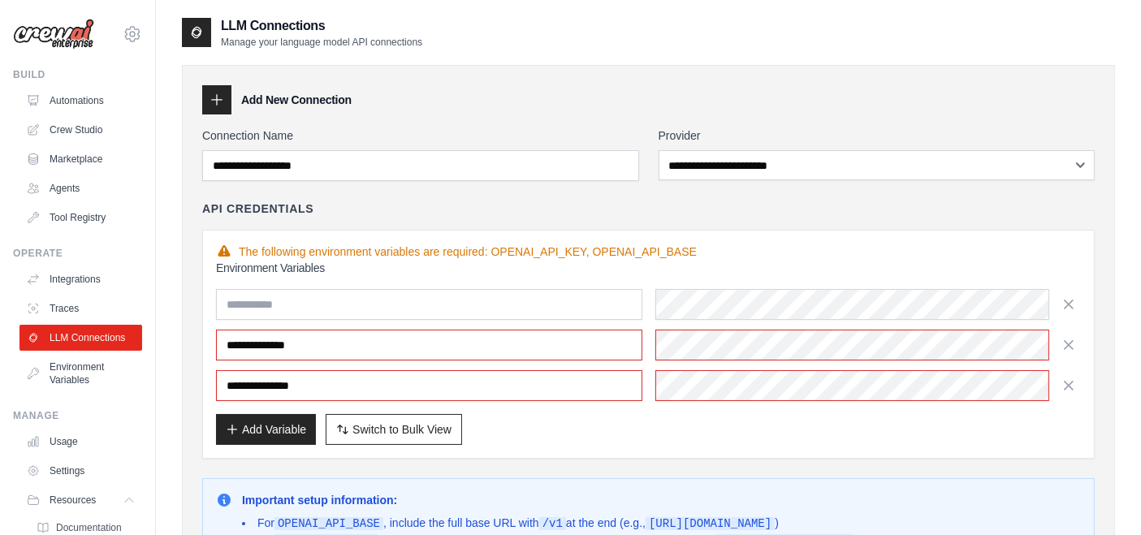
click at [217, 100] on icon at bounding box center [217, 100] width 16 height 16
click at [76, 308] on link "Traces" at bounding box center [82, 308] width 123 height 26
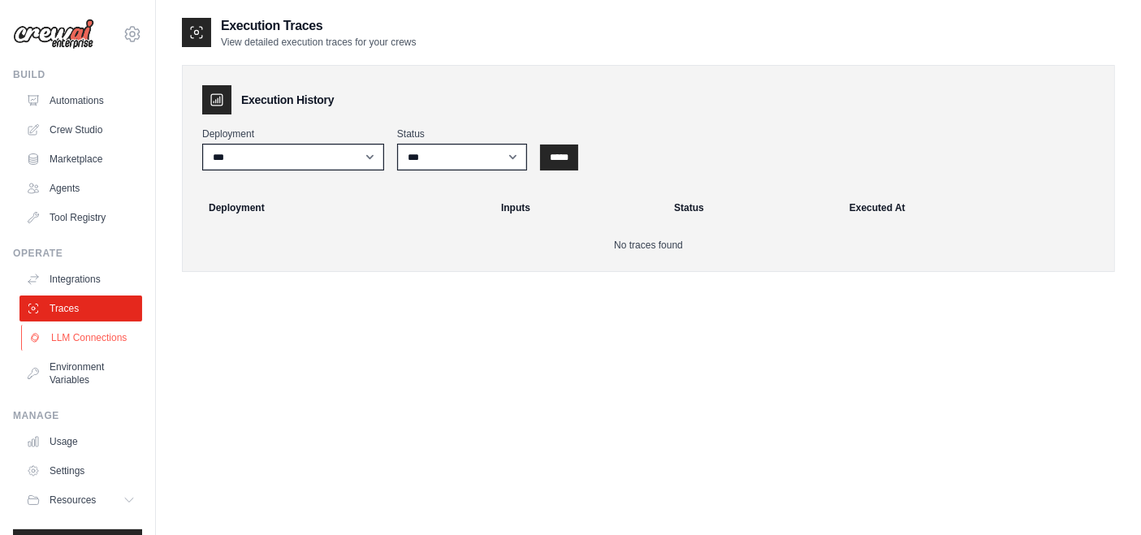
click at [79, 344] on link "LLM Connections" at bounding box center [82, 338] width 123 height 26
select select "**********"
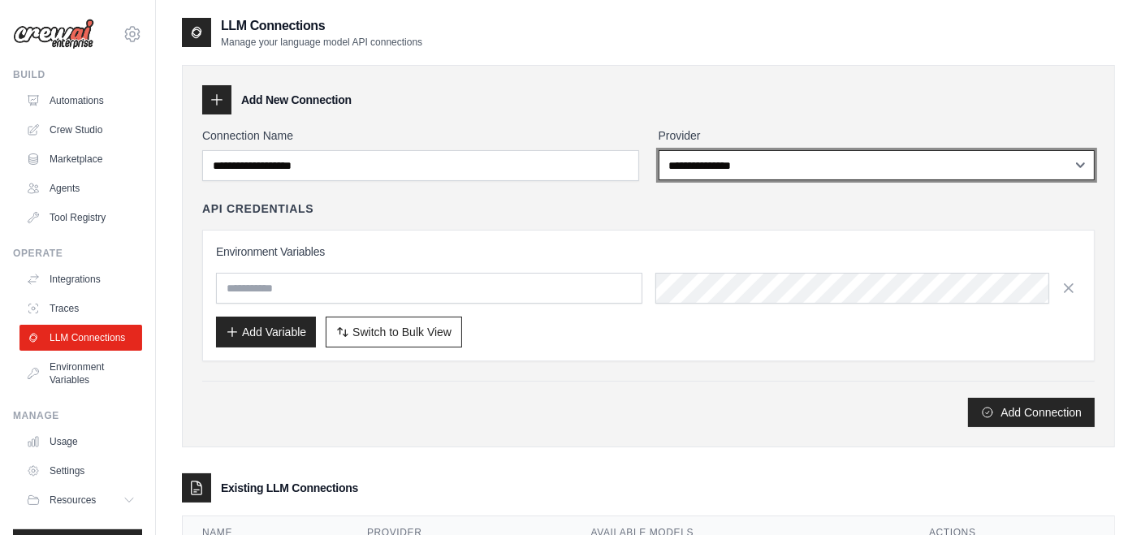
click at [840, 168] on select "**********" at bounding box center [876, 165] width 437 height 30
select select "**********"
click at [658, 150] on select "**********" at bounding box center [876, 165] width 437 height 30
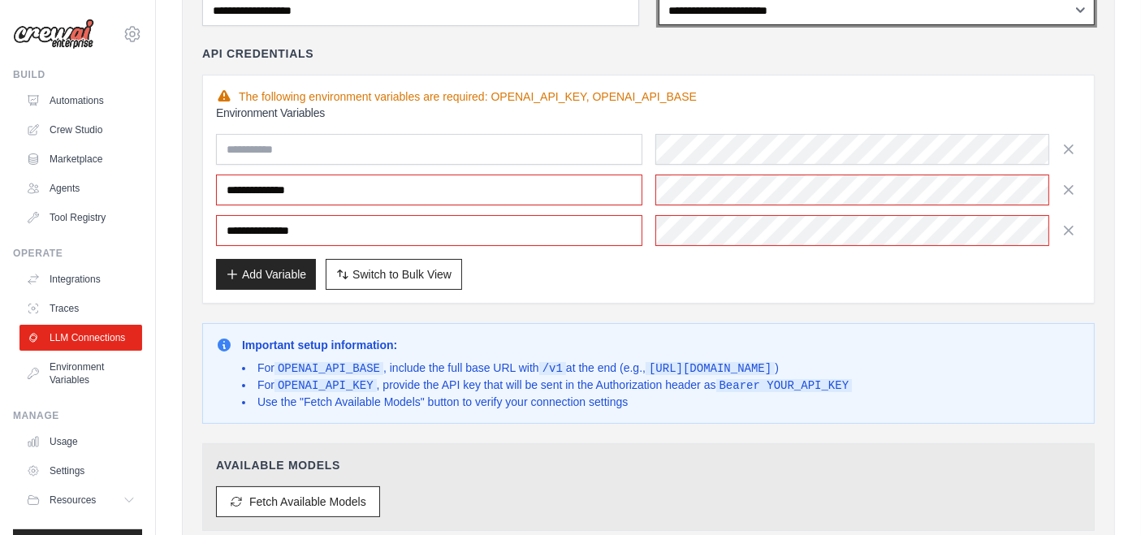
scroll to position [166, 0]
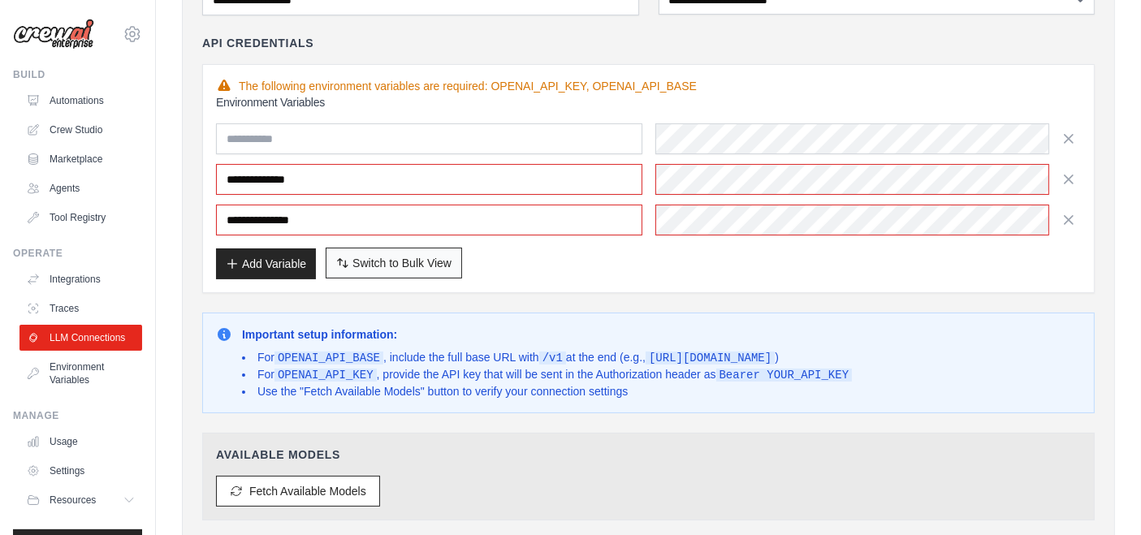
click at [424, 264] on span "Switch to Bulk View" at bounding box center [401, 263] width 99 height 16
type textarea "**********"
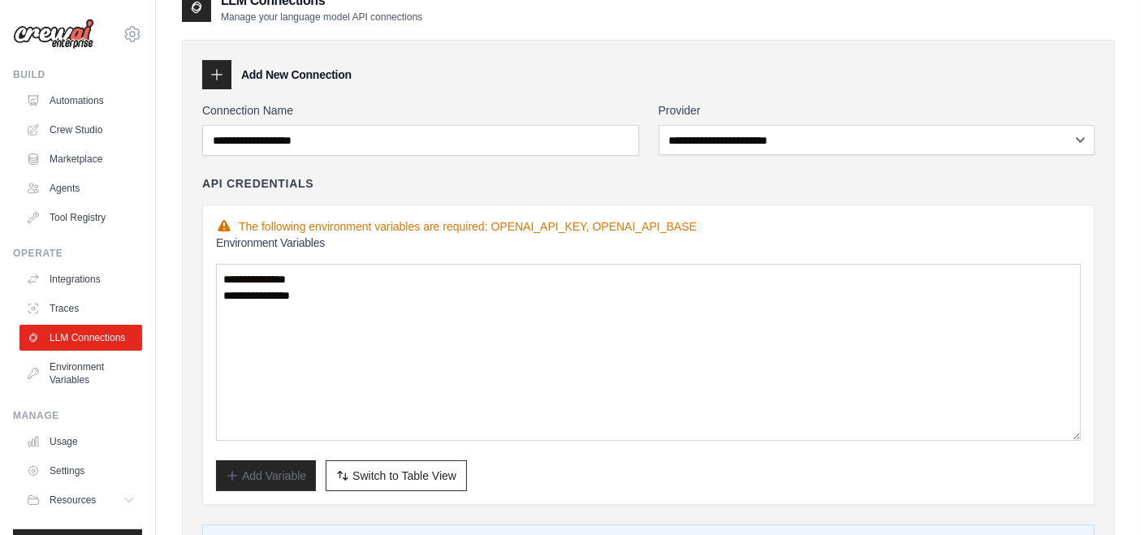
scroll to position [0, 0]
